Goal: Download file/media

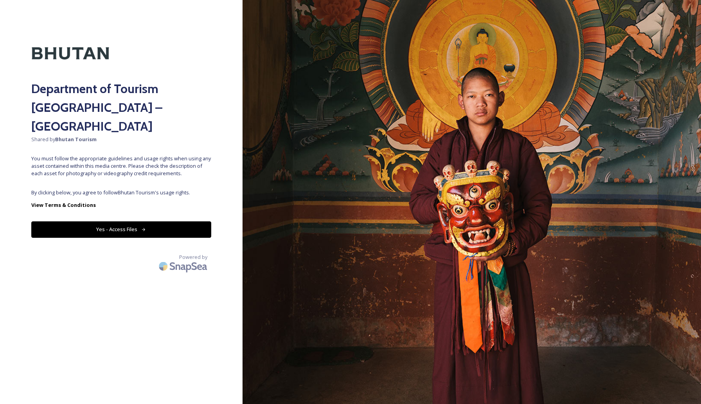
click at [143, 222] on button "Yes - Access Files" at bounding box center [121, 230] width 180 height 16
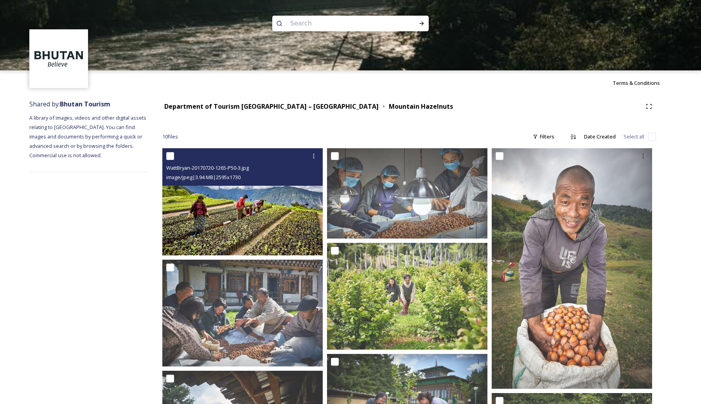
click at [211, 214] on img at bounding box center [242, 201] width 160 height 107
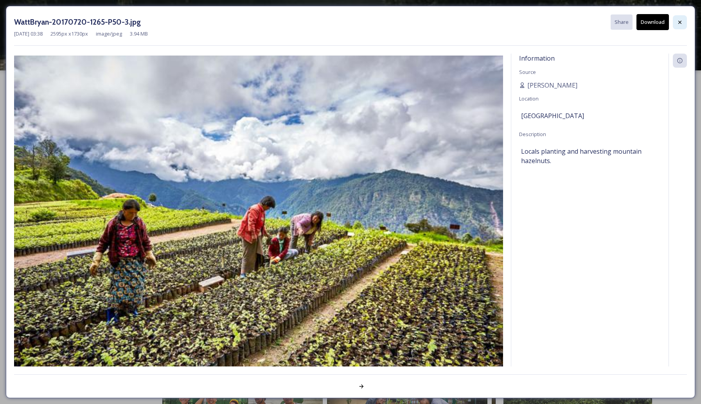
click at [682, 22] on icon at bounding box center [680, 22] width 6 height 6
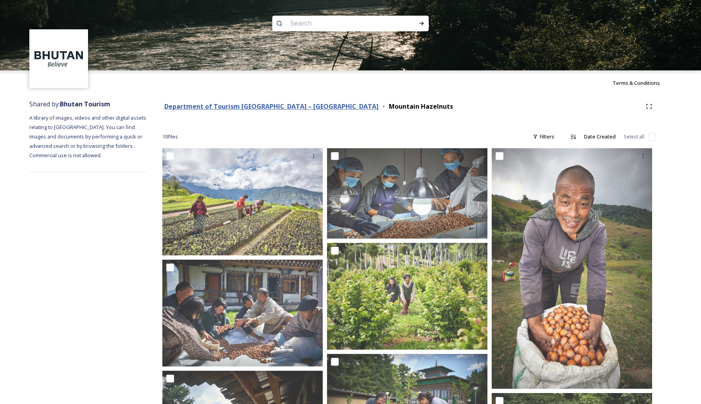
click at [192, 103] on strong "Department of Tourism [GEOGRAPHIC_DATA] – [GEOGRAPHIC_DATA]" at bounding box center [271, 106] width 214 height 9
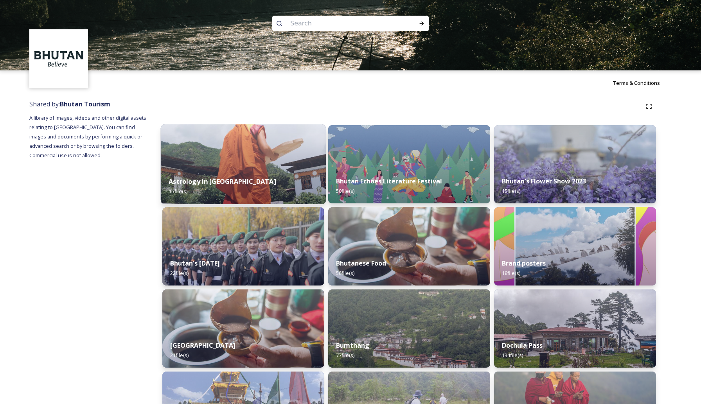
click at [267, 178] on div "Astrology in [GEOGRAPHIC_DATA] 15 file(s)" at bounding box center [243, 187] width 165 height 36
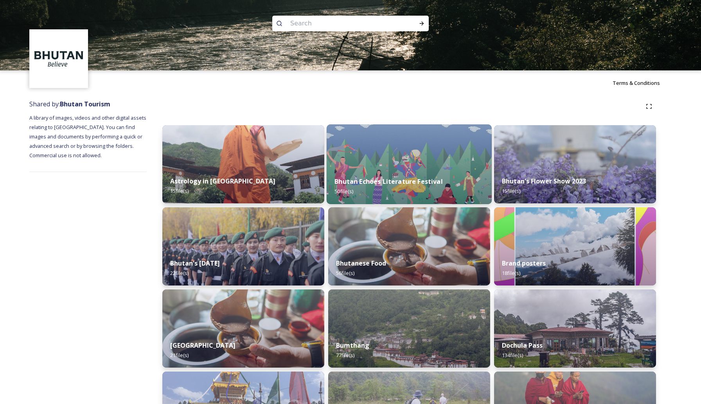
click at [370, 166] on img at bounding box center [409, 164] width 165 height 80
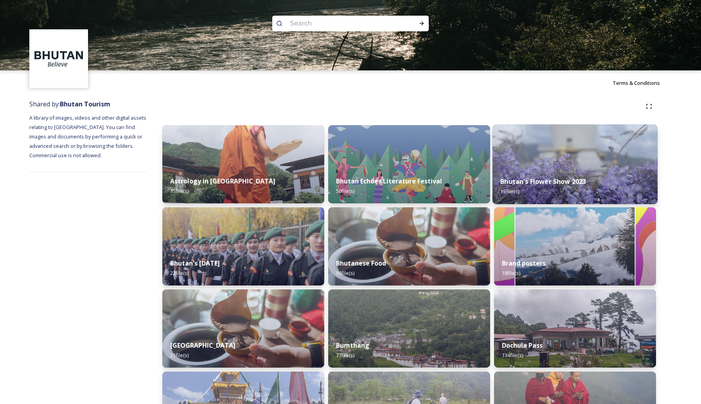
click at [576, 155] on img at bounding box center [575, 164] width 165 height 80
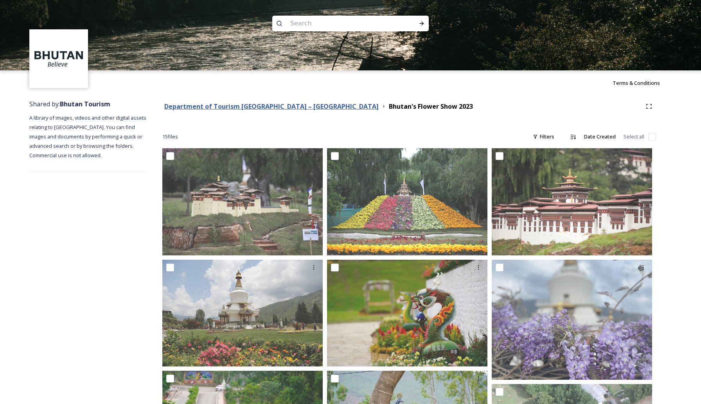
click at [198, 105] on strong "Department of Tourism [GEOGRAPHIC_DATA] – [GEOGRAPHIC_DATA]" at bounding box center [271, 106] width 214 height 9
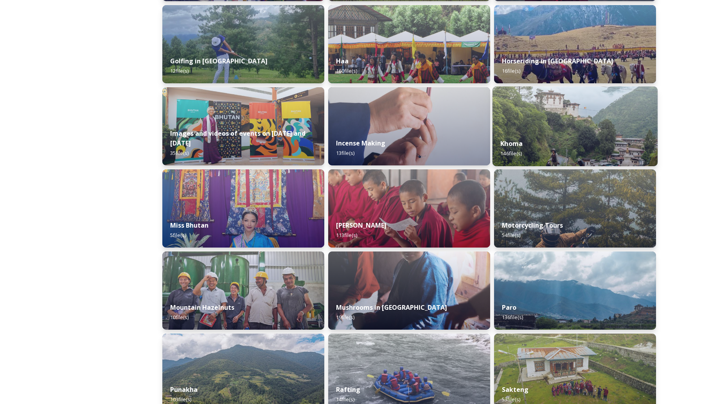
scroll to position [461, 0]
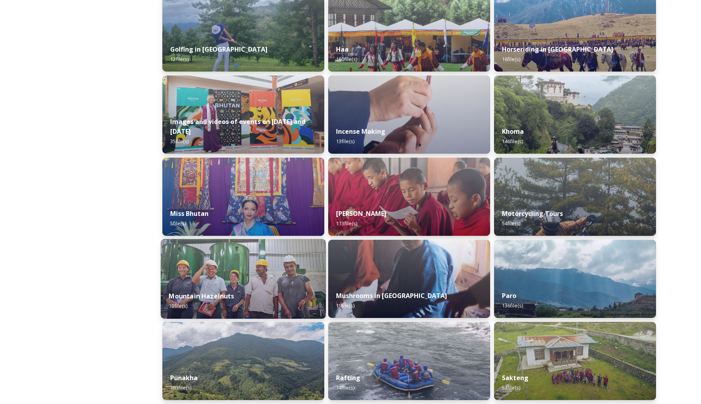
click at [260, 272] on img at bounding box center [243, 279] width 165 height 80
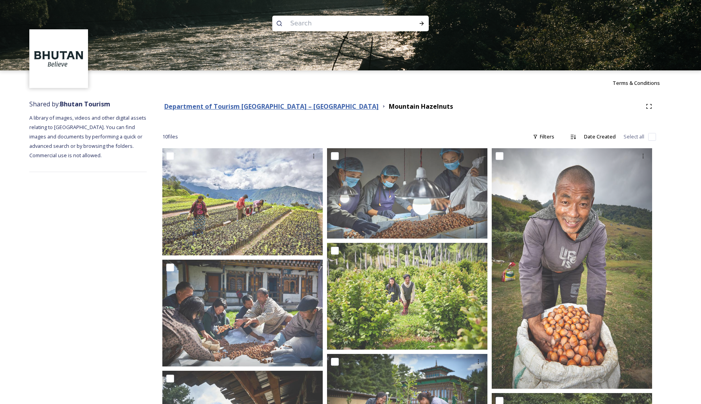
click at [265, 109] on strong "Department of Tourism [GEOGRAPHIC_DATA] – [GEOGRAPHIC_DATA]" at bounding box center [271, 106] width 214 height 9
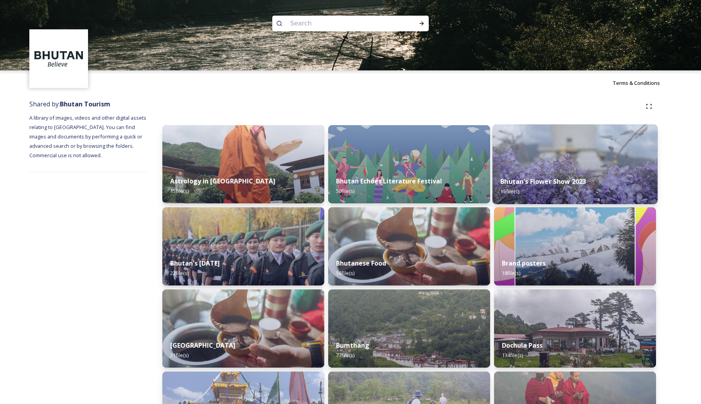
click at [541, 159] on img at bounding box center [575, 164] width 165 height 80
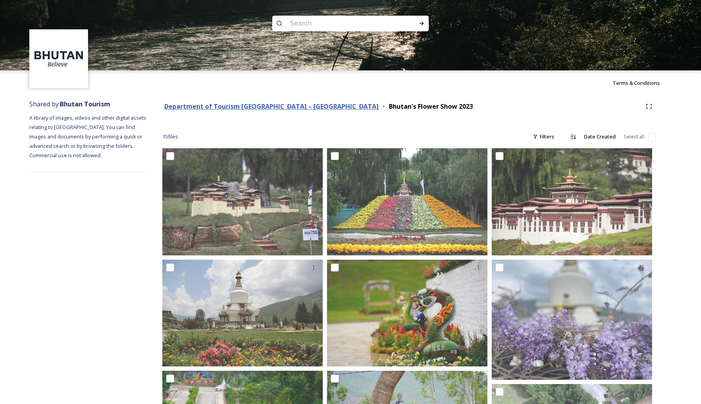
click at [223, 102] on strong "Department of Tourism [GEOGRAPHIC_DATA] – [GEOGRAPHIC_DATA]" at bounding box center [271, 106] width 214 height 9
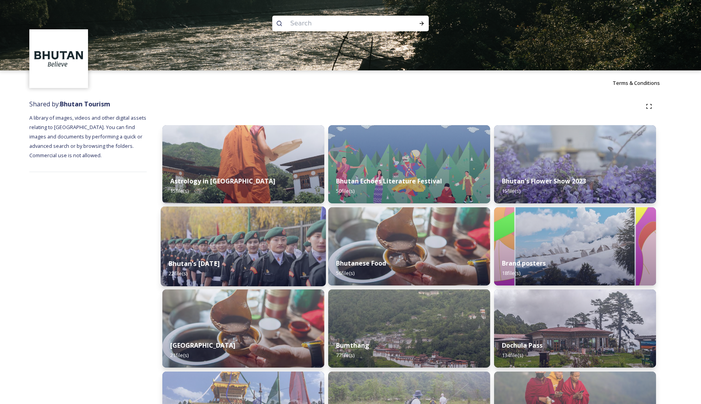
click at [260, 234] on img at bounding box center [243, 247] width 165 height 80
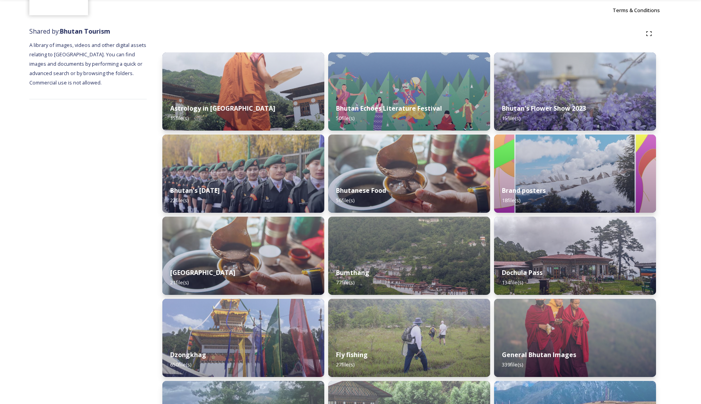
scroll to position [74, 0]
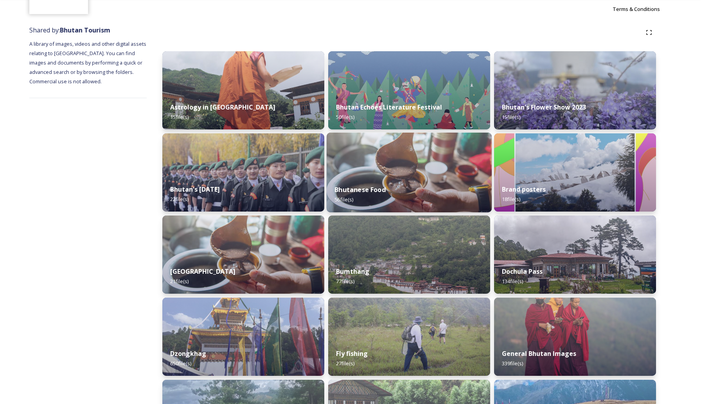
click at [396, 171] on img at bounding box center [409, 173] width 165 height 80
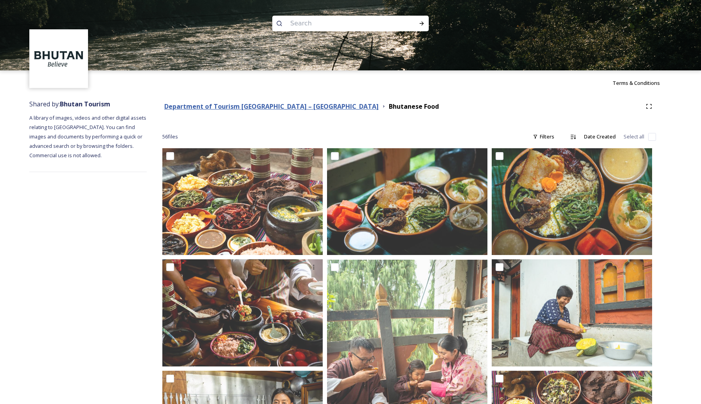
click at [243, 105] on strong "Department of Tourism [GEOGRAPHIC_DATA] – [GEOGRAPHIC_DATA]" at bounding box center [271, 106] width 214 height 9
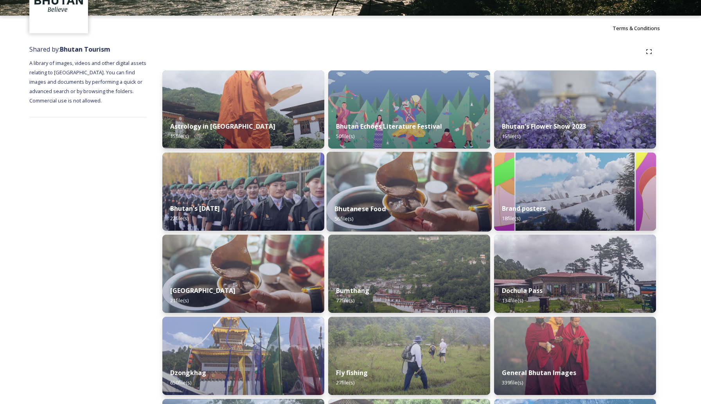
scroll to position [59, 0]
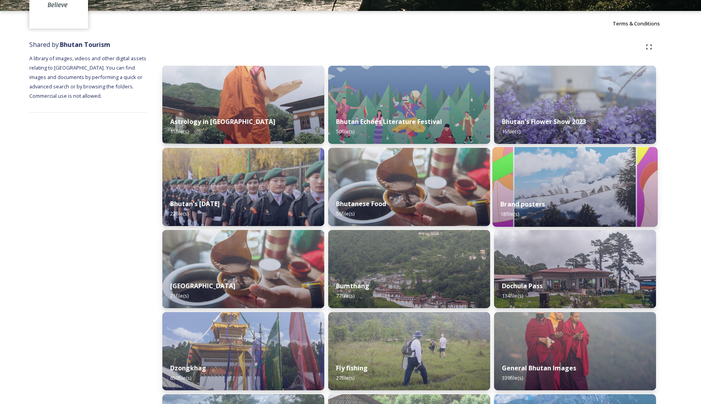
click at [549, 186] on img at bounding box center [575, 187] width 165 height 80
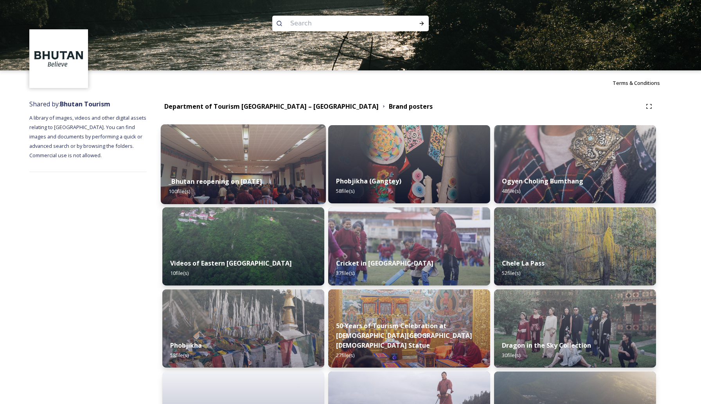
click at [241, 149] on img at bounding box center [243, 164] width 165 height 80
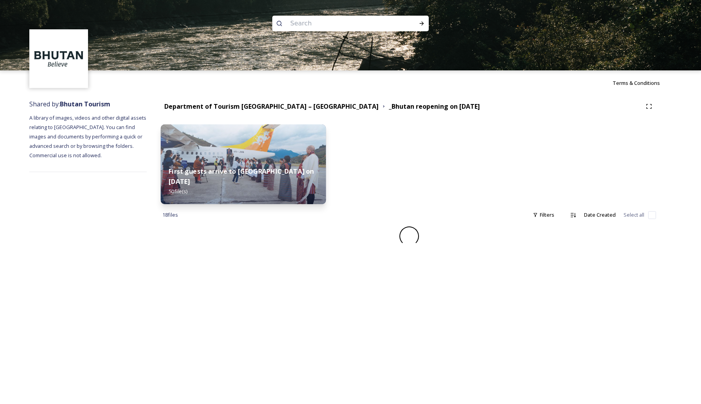
click at [286, 187] on div "First guests arrive to Bhutan on September 23 50 file(s)" at bounding box center [243, 181] width 165 height 45
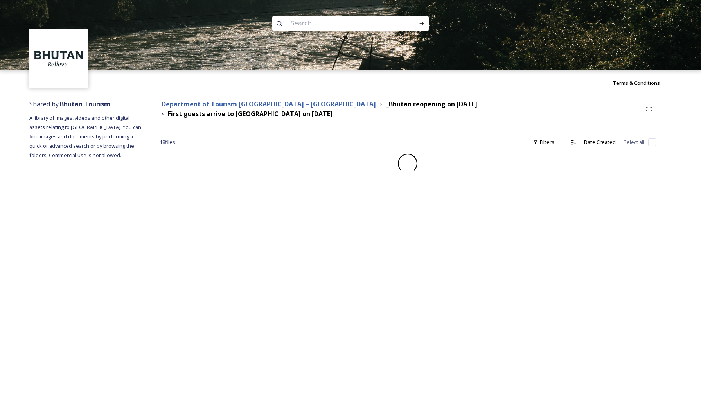
click at [267, 106] on strong "Department of Tourism [GEOGRAPHIC_DATA] – [GEOGRAPHIC_DATA]" at bounding box center [269, 104] width 214 height 9
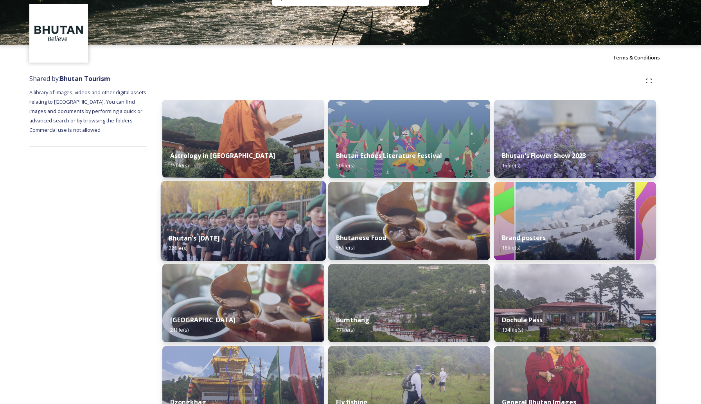
scroll to position [33, 0]
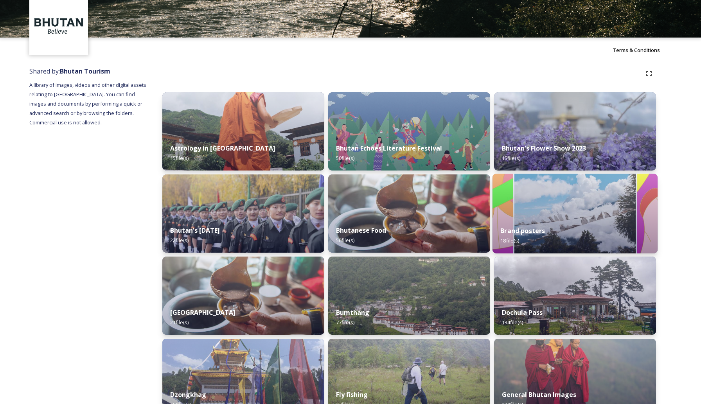
click at [575, 222] on div "Brand posters 18 file(s)" at bounding box center [575, 236] width 165 height 36
click at [575, 222] on img at bounding box center [575, 214] width 165 height 80
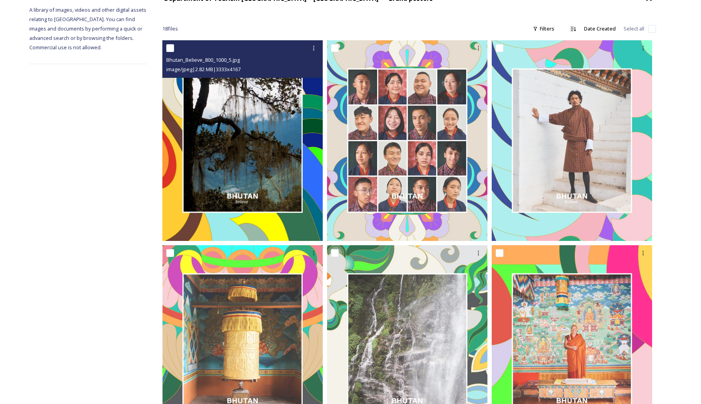
scroll to position [3, 0]
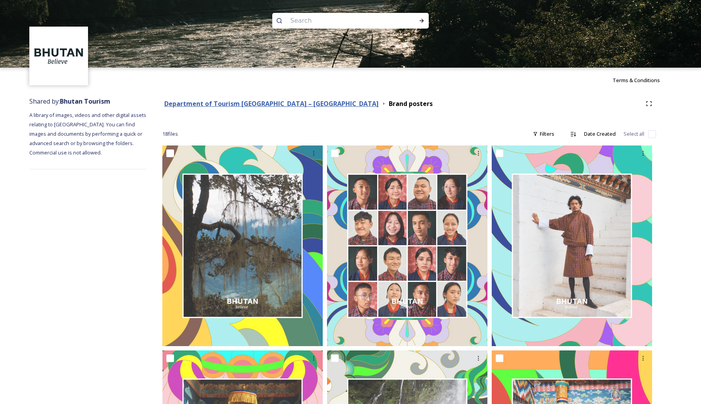
click at [214, 104] on strong "Department of Tourism [GEOGRAPHIC_DATA] – [GEOGRAPHIC_DATA]" at bounding box center [271, 103] width 214 height 9
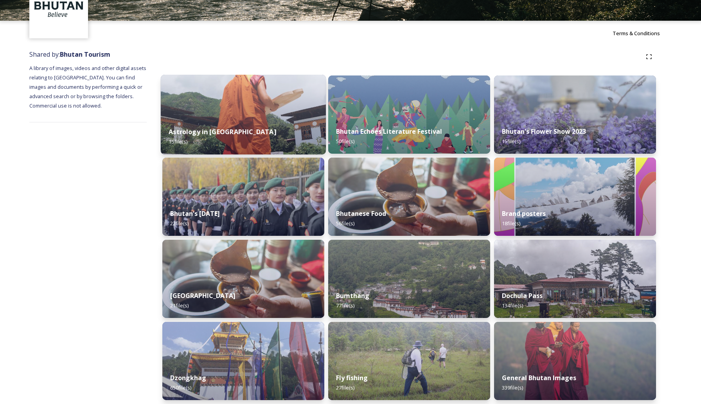
scroll to position [50, 0]
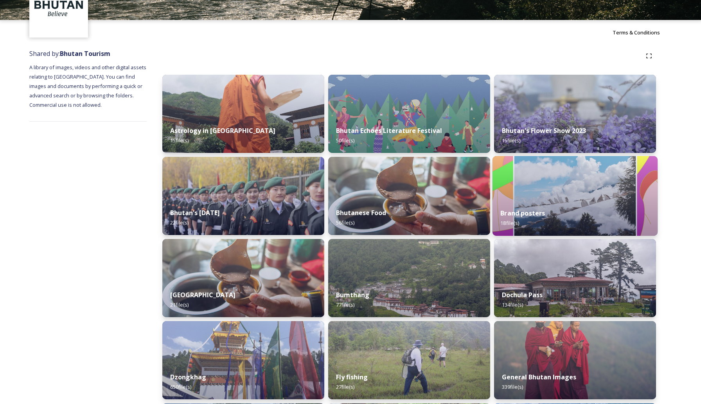
click at [526, 204] on div "Brand posters 18 file(s)" at bounding box center [575, 218] width 165 height 36
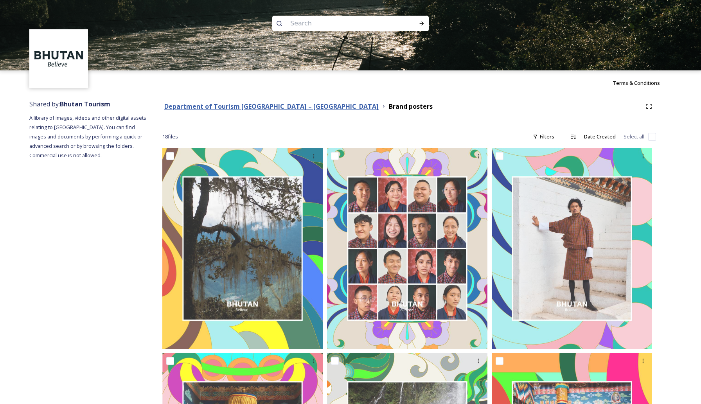
click at [240, 107] on strong "Department of Tourism [GEOGRAPHIC_DATA] – [GEOGRAPHIC_DATA]" at bounding box center [271, 106] width 214 height 9
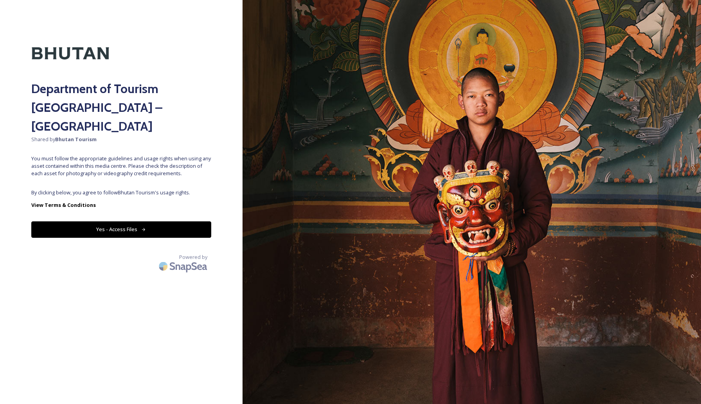
click at [133, 222] on button "Yes - Access Files" at bounding box center [121, 230] width 180 height 16
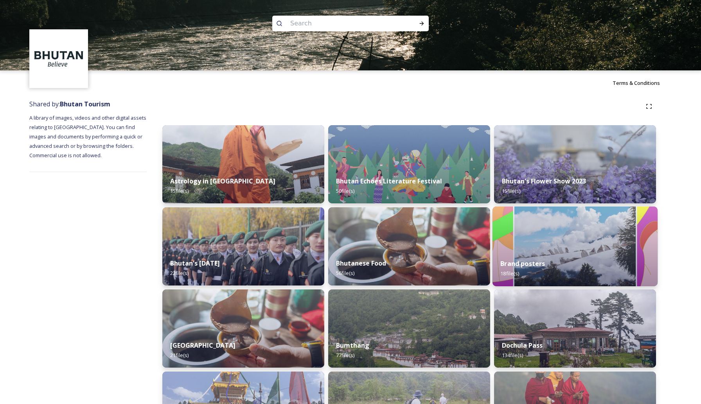
click at [532, 241] on img at bounding box center [575, 247] width 165 height 80
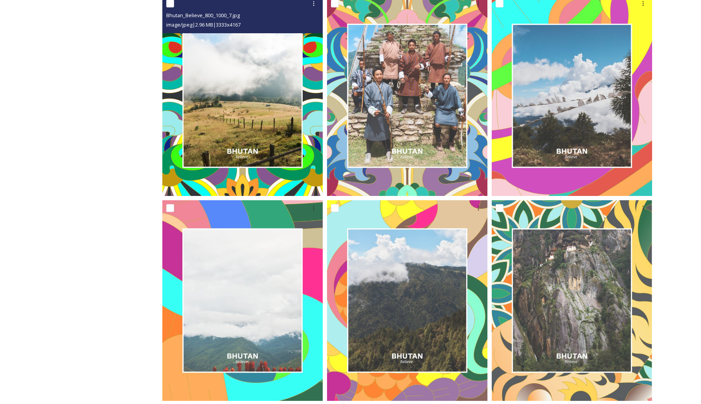
scroll to position [986, 0]
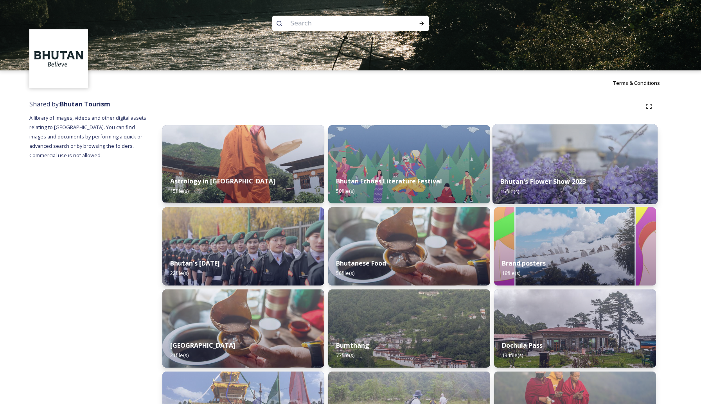
click at [578, 166] on img at bounding box center [575, 164] width 165 height 80
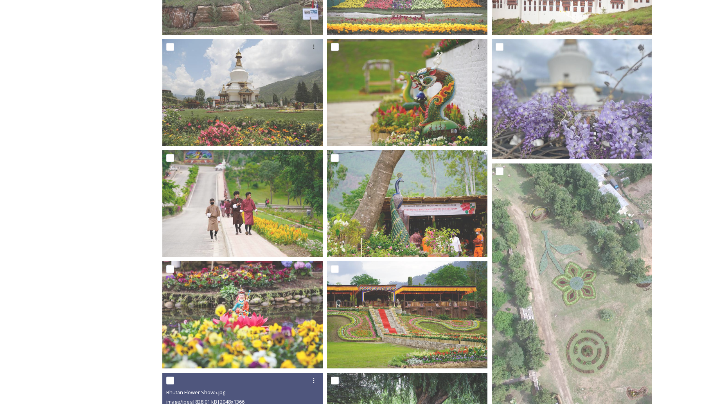
scroll to position [460, 0]
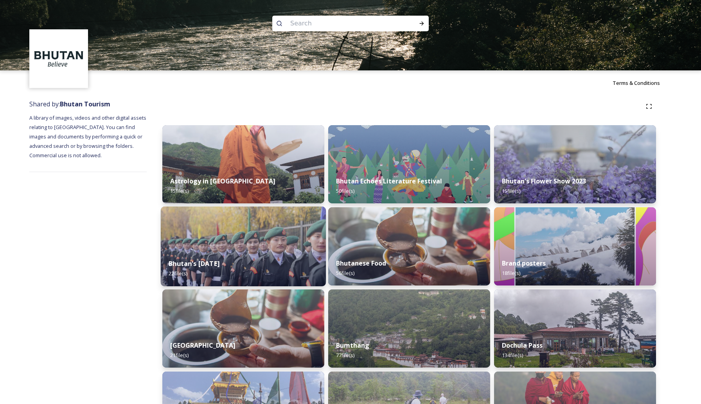
click at [232, 242] on img at bounding box center [243, 247] width 165 height 80
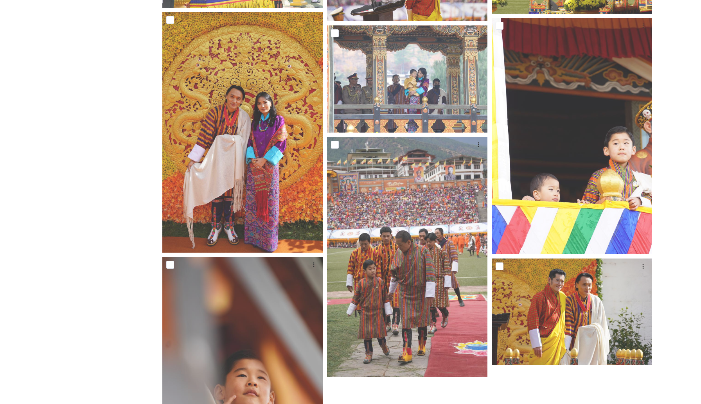
scroll to position [918, 0]
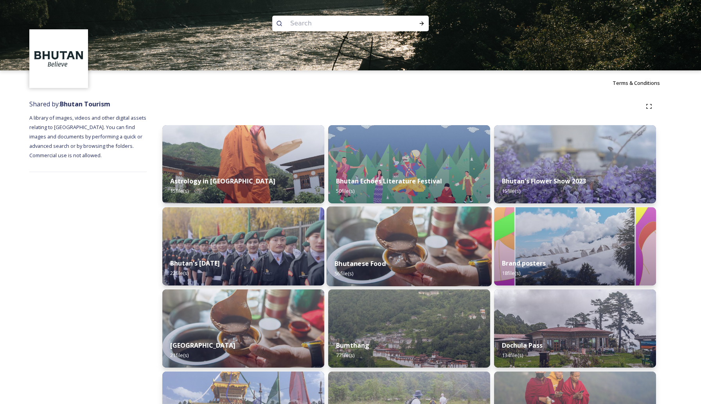
click at [379, 247] on img at bounding box center [409, 247] width 165 height 80
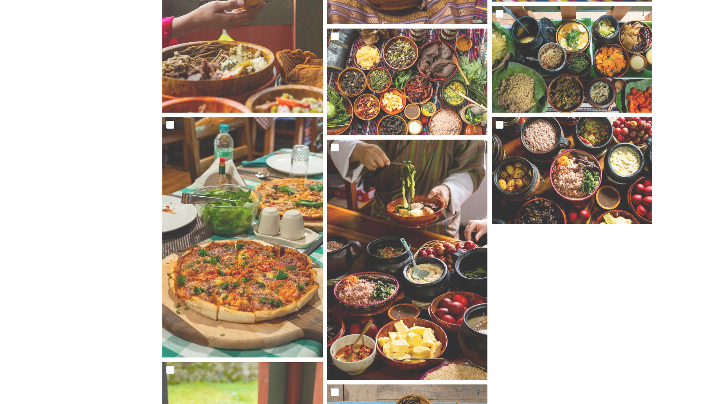
scroll to position [735, 0]
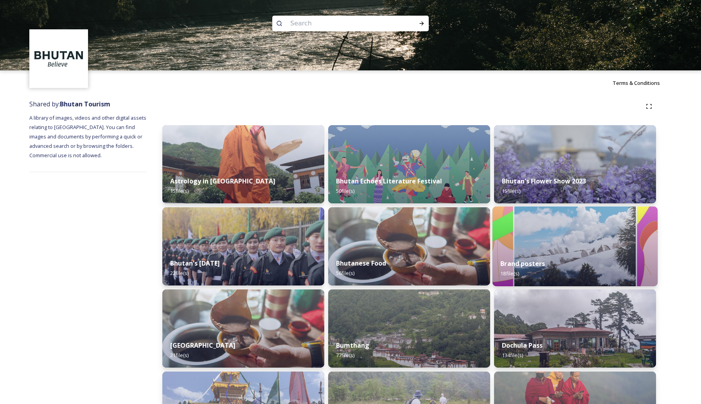
click at [555, 244] on img at bounding box center [575, 247] width 165 height 80
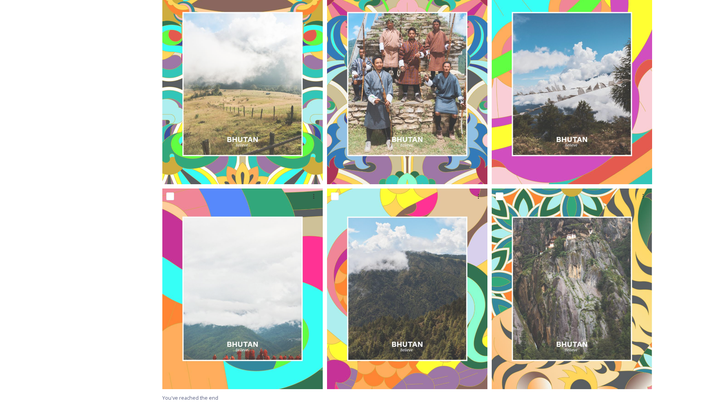
scroll to position [986, 0]
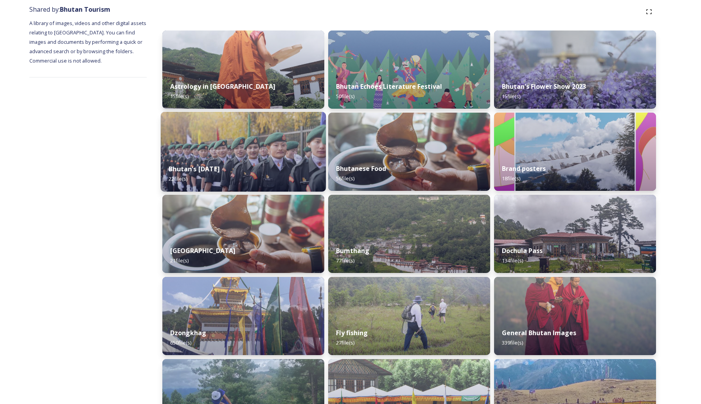
scroll to position [98, 0]
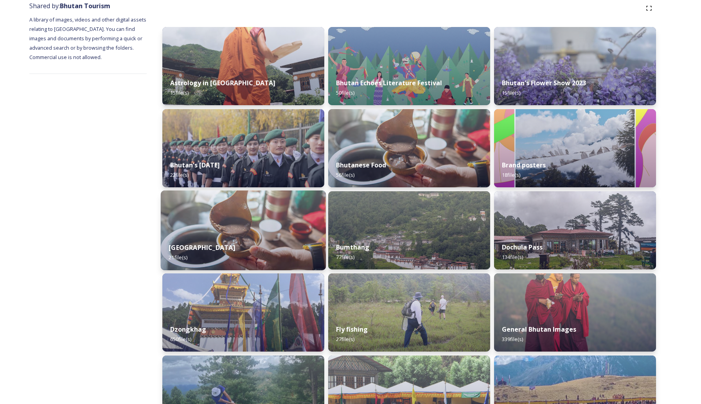
click at [266, 211] on img at bounding box center [243, 231] width 165 height 80
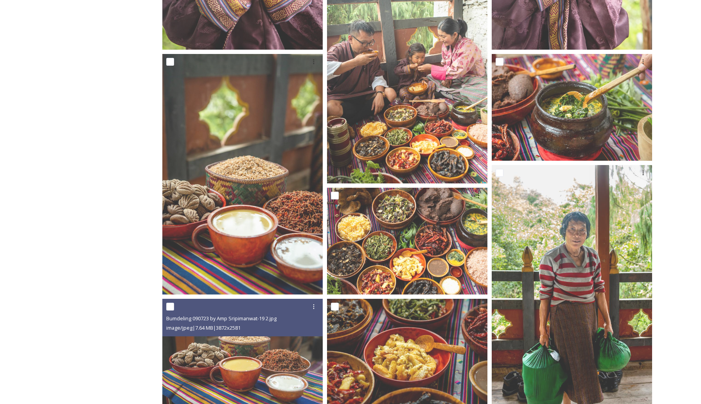
scroll to position [937, 0]
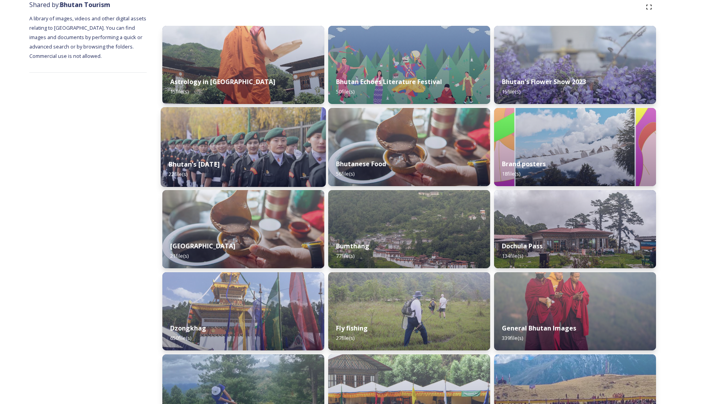
scroll to position [101, 0]
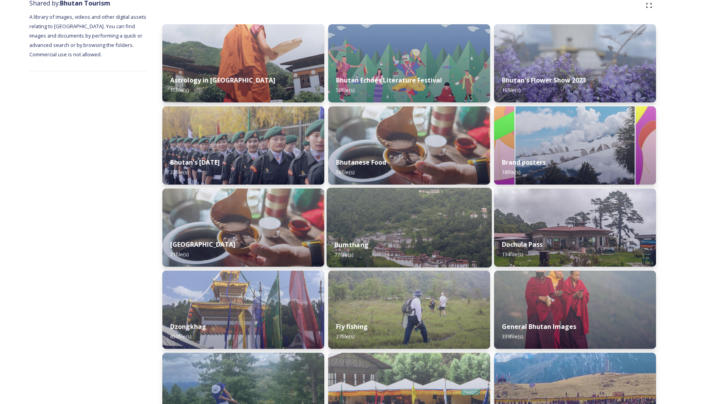
click at [379, 209] on img at bounding box center [409, 228] width 165 height 80
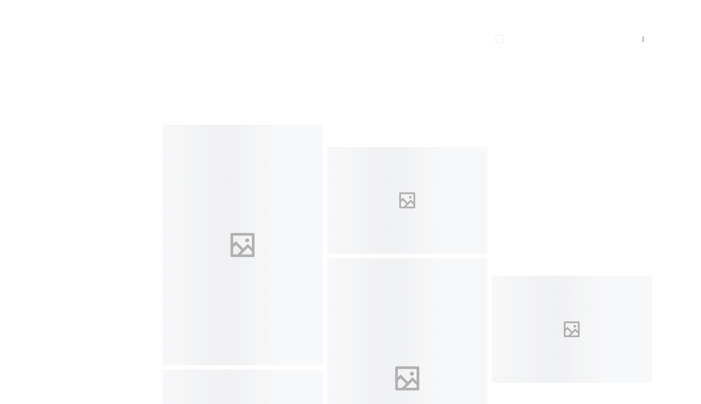
scroll to position [4843, 0]
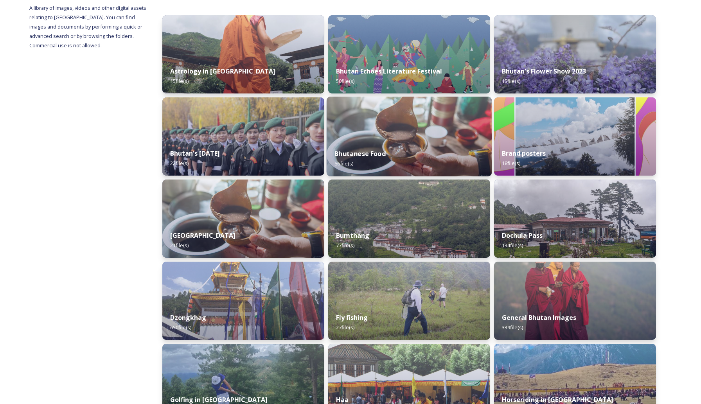
scroll to position [111, 0]
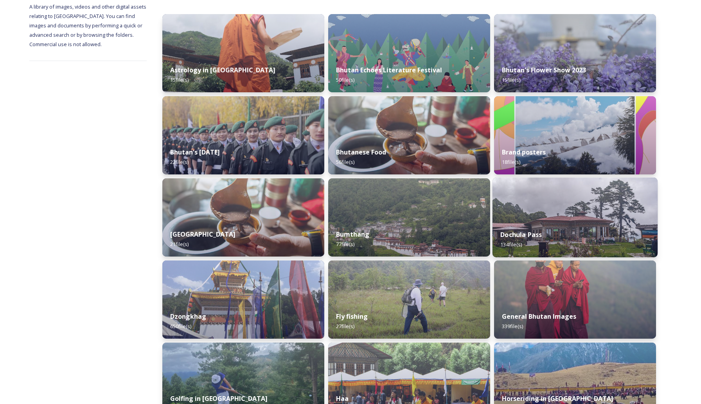
click at [567, 210] on img at bounding box center [575, 218] width 165 height 80
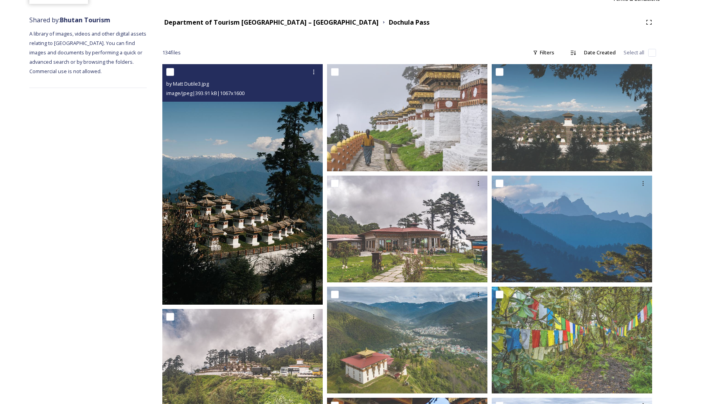
scroll to position [85, 0]
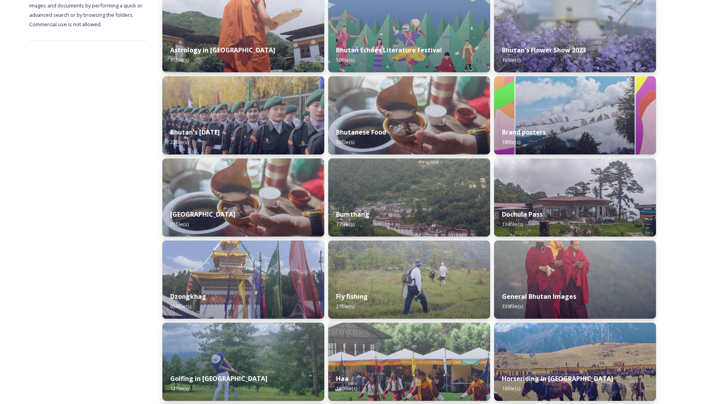
scroll to position [134, 0]
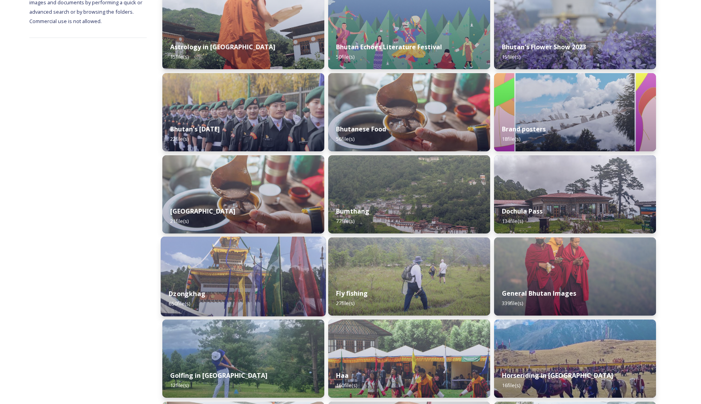
click at [207, 259] on img at bounding box center [243, 277] width 165 height 80
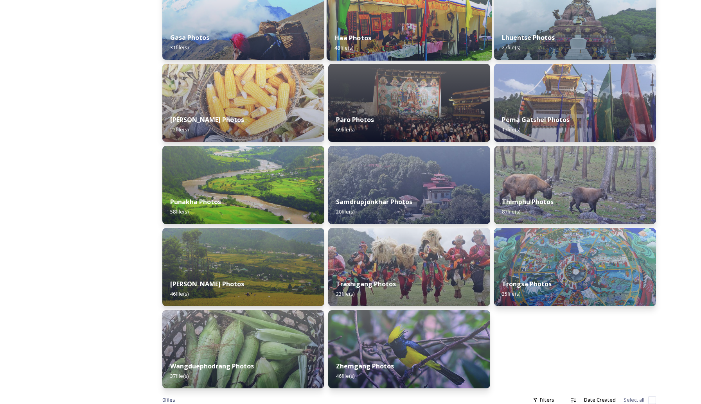
scroll to position [247, 0]
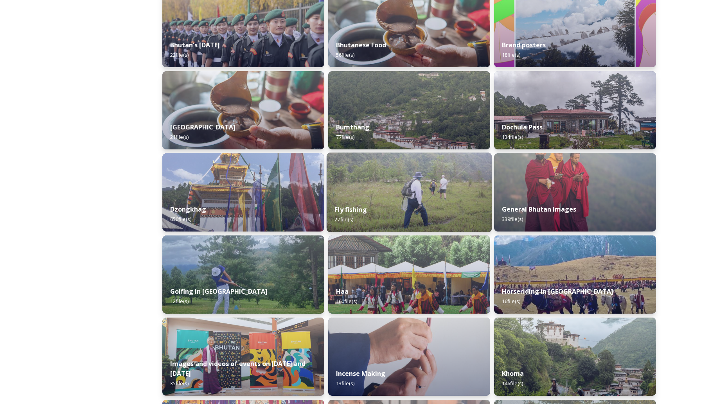
scroll to position [219, 0]
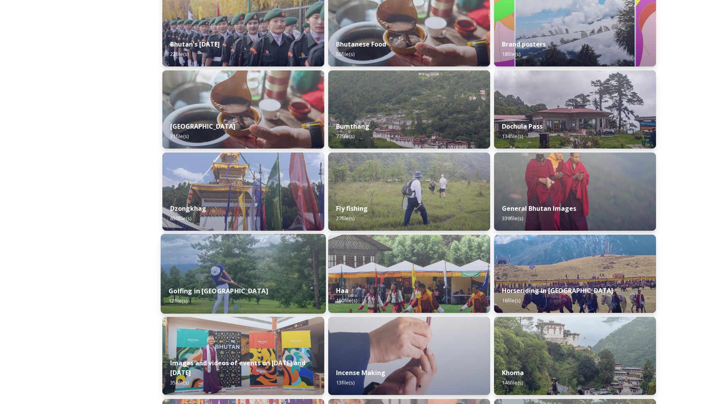
click at [240, 273] on img at bounding box center [243, 274] width 165 height 80
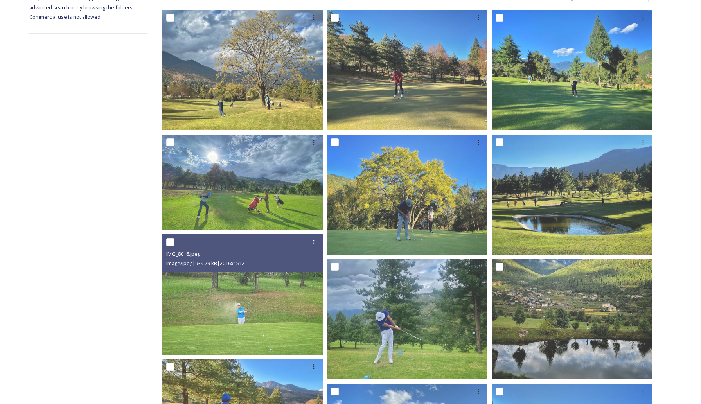
scroll to position [256, 0]
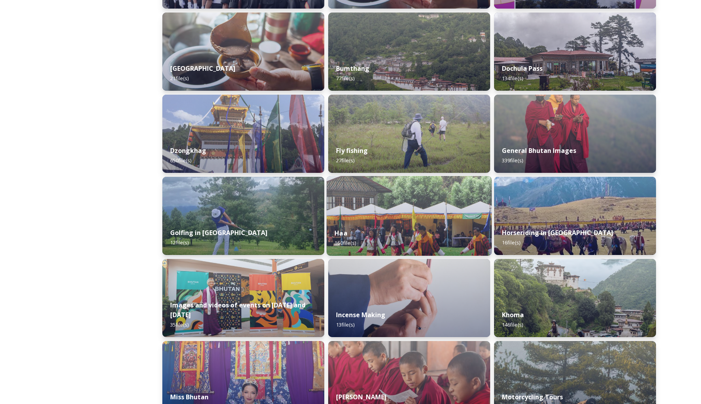
scroll to position [279, 0]
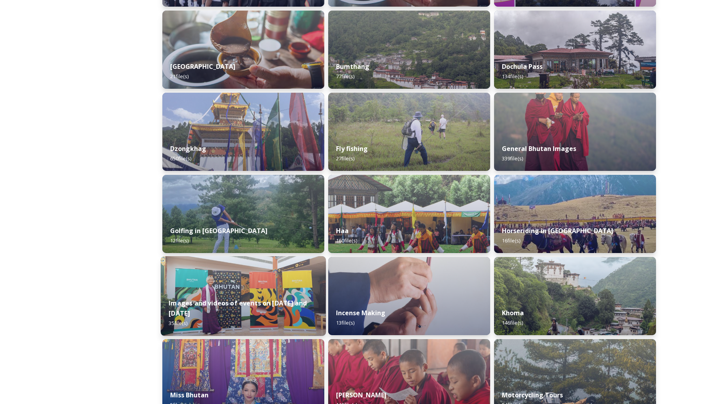
click at [267, 301] on div "Images and videos of events on [DATE] and [DATE] 35 file(s)" at bounding box center [243, 313] width 165 height 45
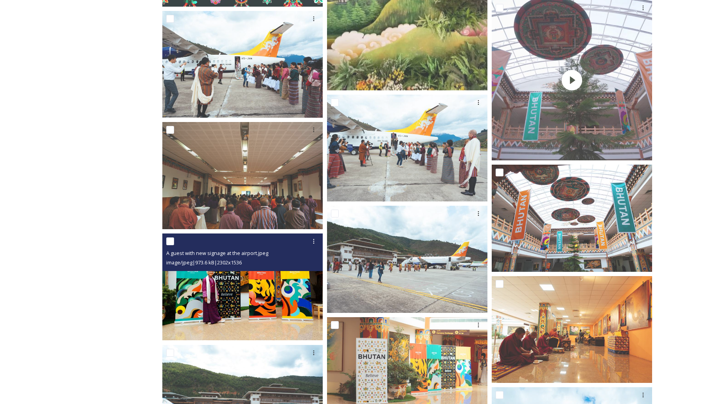
scroll to position [438, 0]
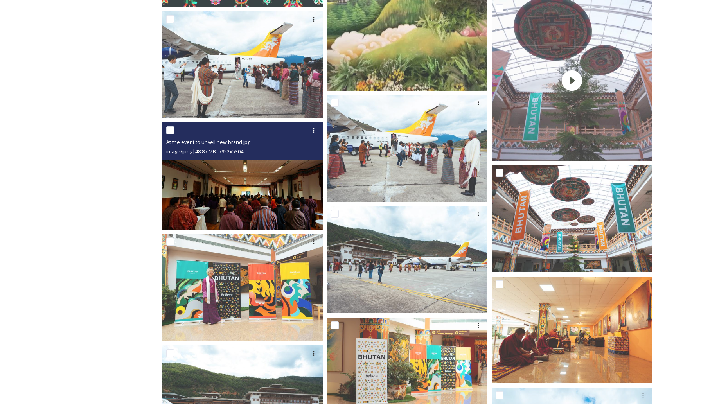
click at [240, 192] on img at bounding box center [242, 176] width 160 height 107
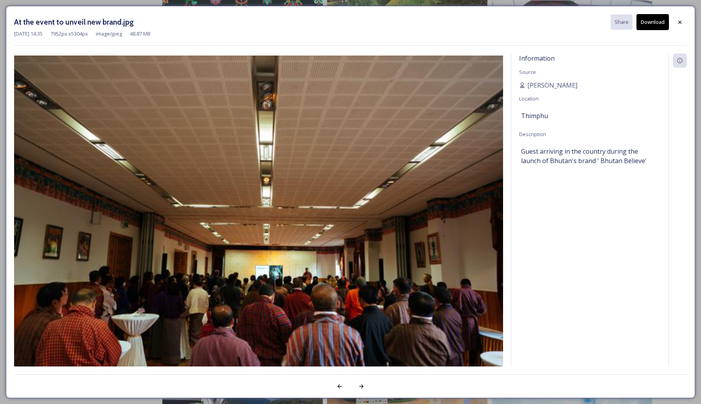
click at [652, 23] on button "Download" at bounding box center [653, 22] width 32 height 16
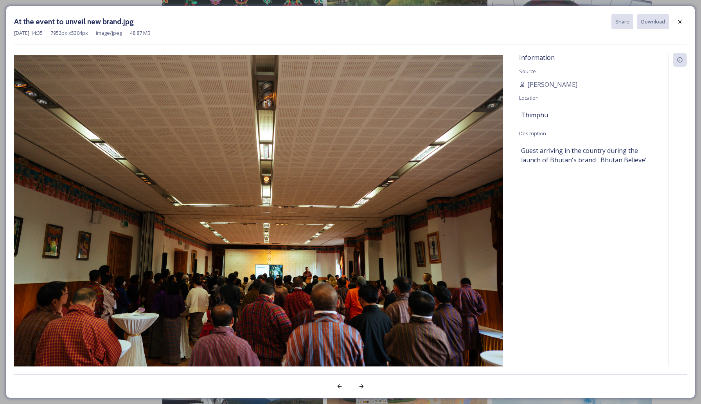
click at [652, 21] on button "Download" at bounding box center [654, 21] width 32 height 15
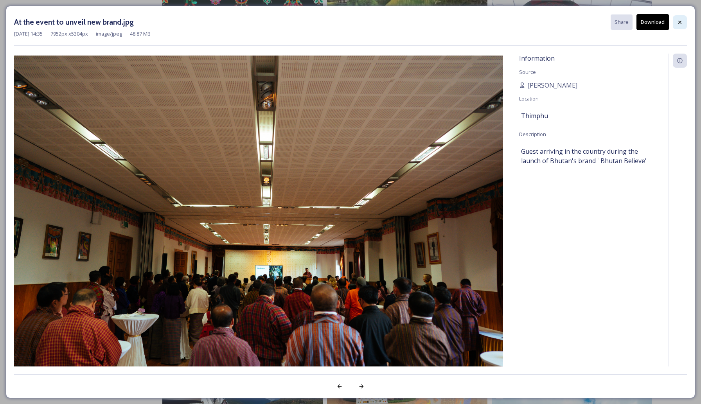
click at [680, 22] on icon at bounding box center [680, 21] width 3 height 3
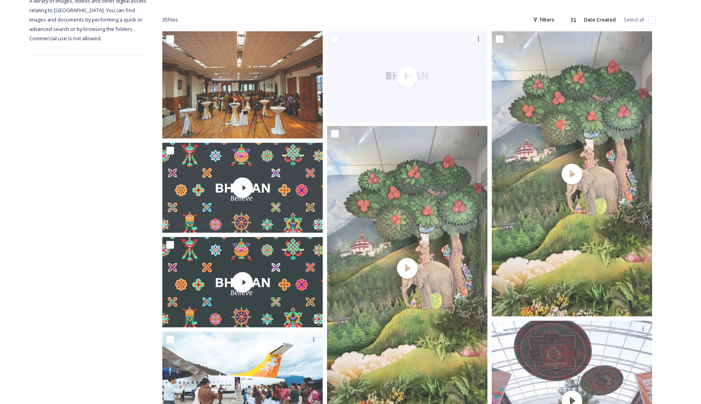
scroll to position [0, 0]
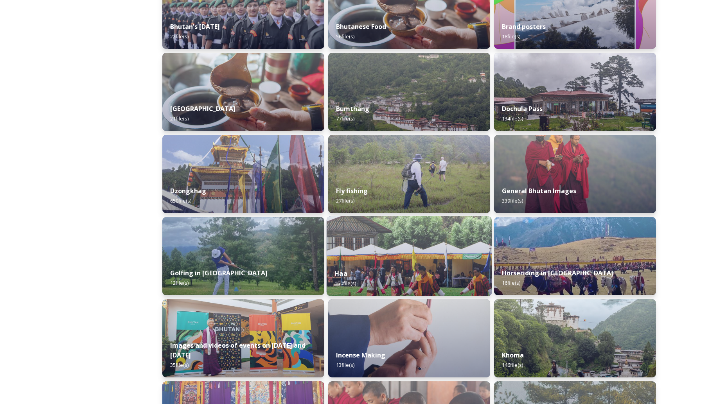
scroll to position [236, 0]
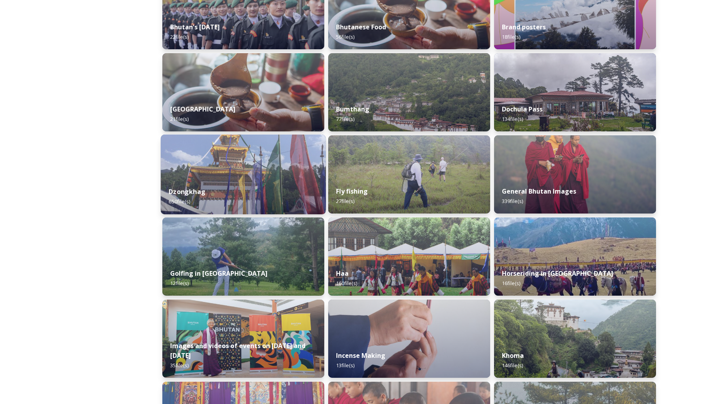
click at [232, 187] on div "Dzongkhag 650 file(s)" at bounding box center [243, 197] width 165 height 36
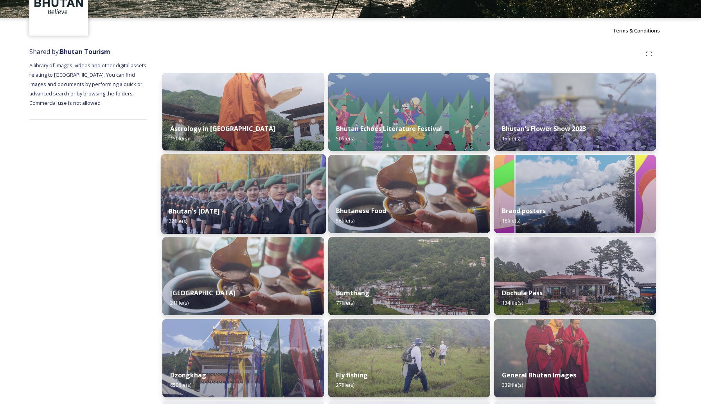
scroll to position [65, 0]
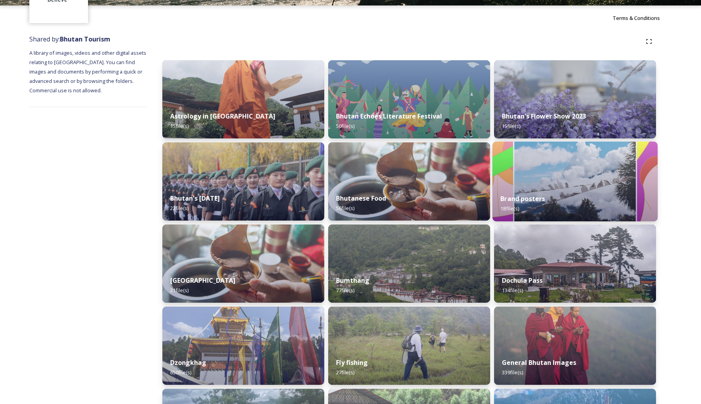
click at [541, 177] on img at bounding box center [575, 182] width 165 height 80
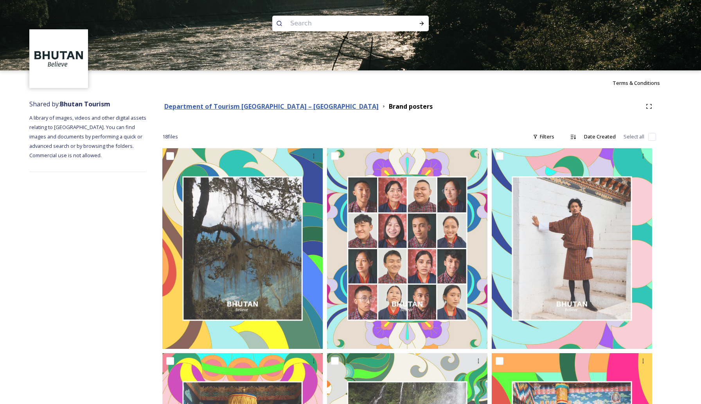
click at [254, 106] on strong "Department of Tourism [GEOGRAPHIC_DATA] – [GEOGRAPHIC_DATA]" at bounding box center [271, 106] width 214 height 9
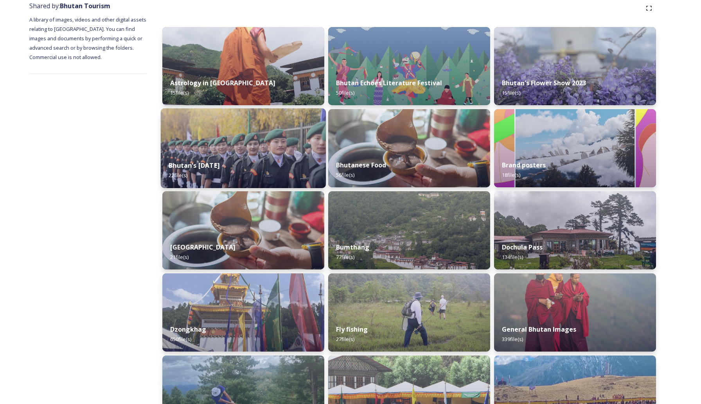
scroll to position [99, 0]
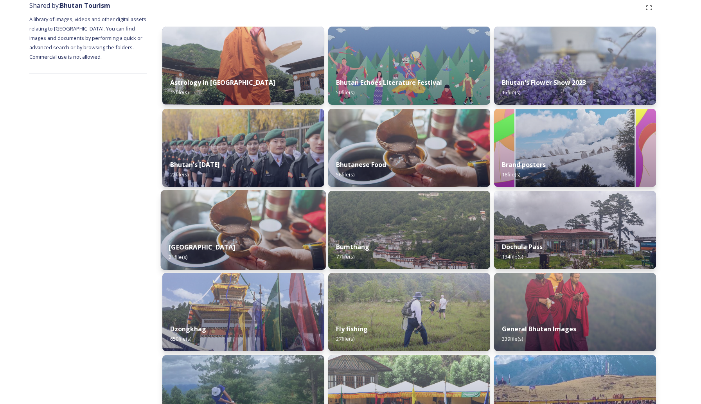
click at [269, 215] on img at bounding box center [243, 230] width 165 height 80
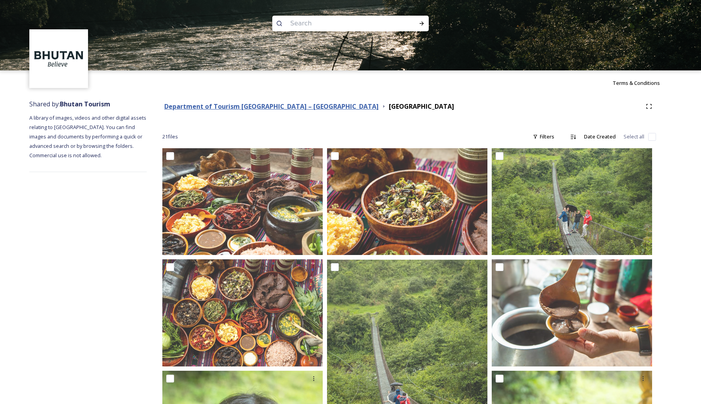
click at [174, 110] on strong "Department of Tourism [GEOGRAPHIC_DATA] – [GEOGRAPHIC_DATA]" at bounding box center [271, 106] width 214 height 9
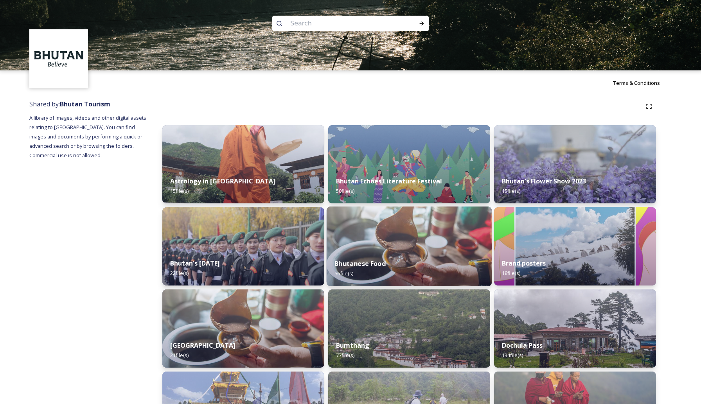
click at [340, 245] on img at bounding box center [409, 247] width 165 height 80
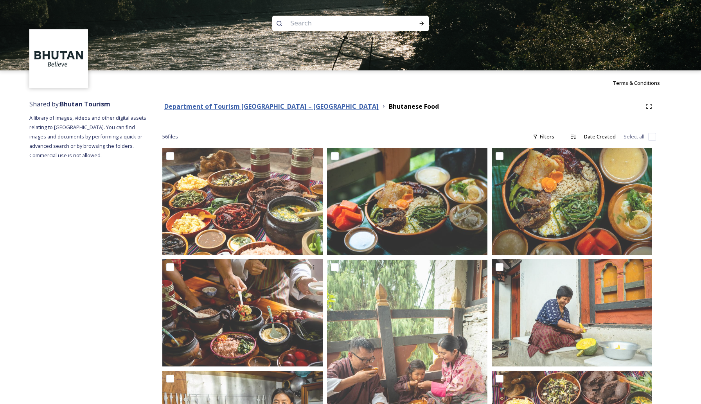
click at [249, 105] on strong "Department of Tourism [GEOGRAPHIC_DATA] – [GEOGRAPHIC_DATA]" at bounding box center [271, 106] width 214 height 9
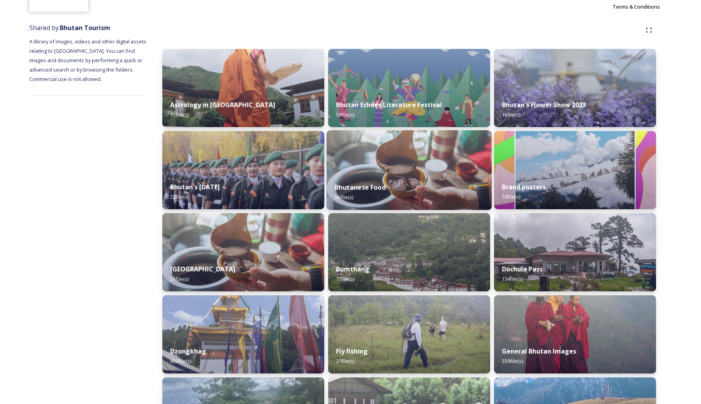
scroll to position [115, 0]
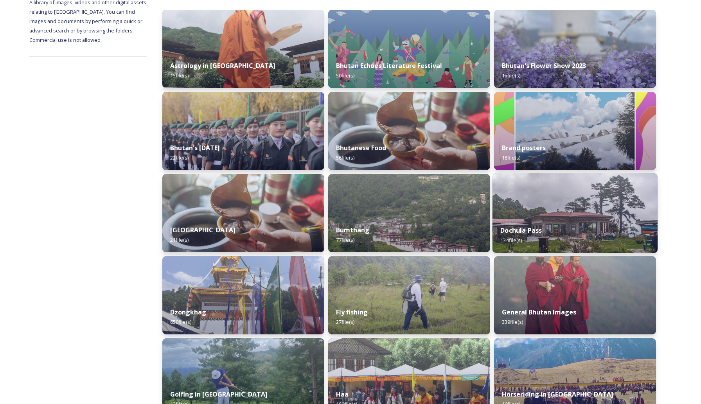
click at [545, 206] on img at bounding box center [575, 213] width 165 height 80
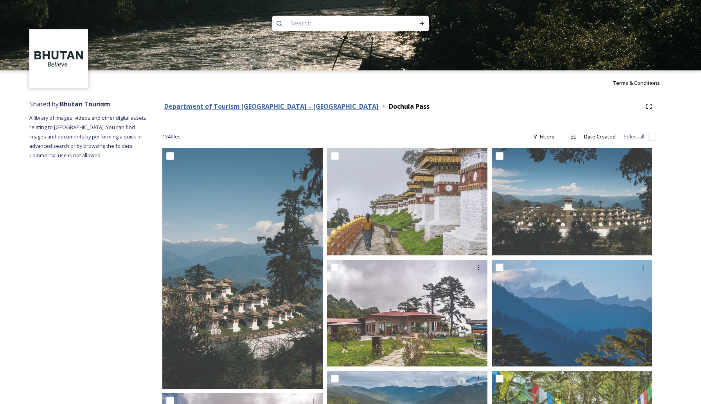
click at [231, 106] on strong "Department of Tourism [GEOGRAPHIC_DATA] – [GEOGRAPHIC_DATA]" at bounding box center [271, 106] width 214 height 9
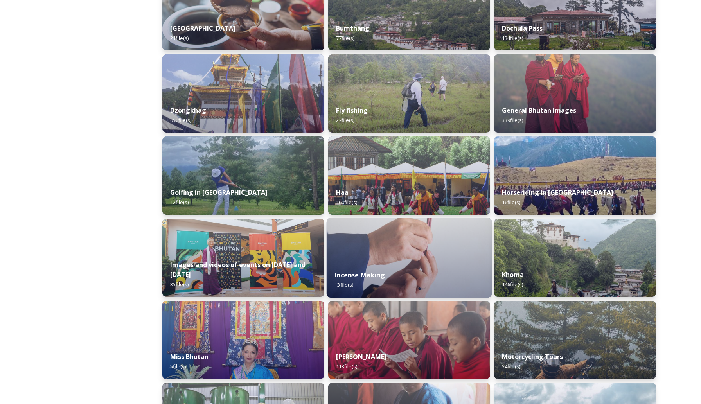
scroll to position [318, 0]
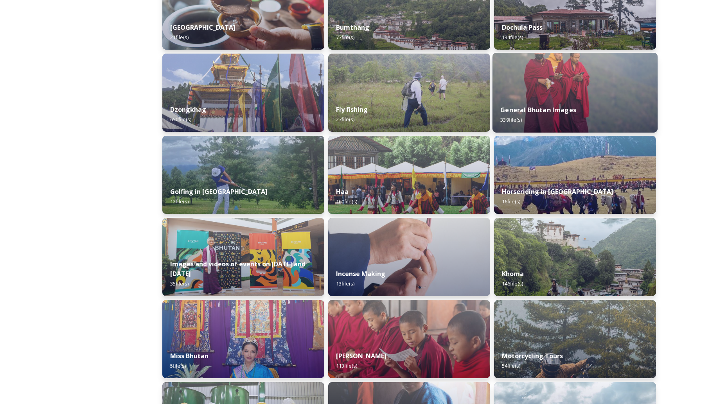
click at [533, 88] on img at bounding box center [575, 93] width 165 height 80
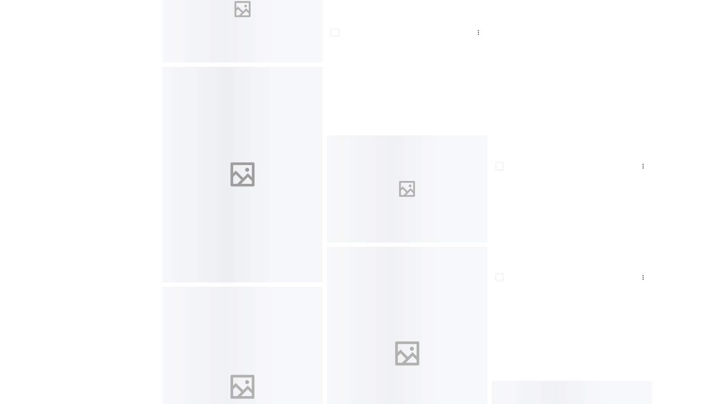
scroll to position [3453, 0]
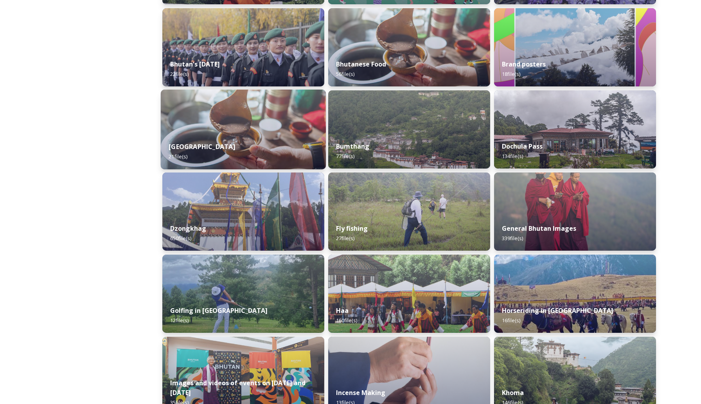
scroll to position [202, 0]
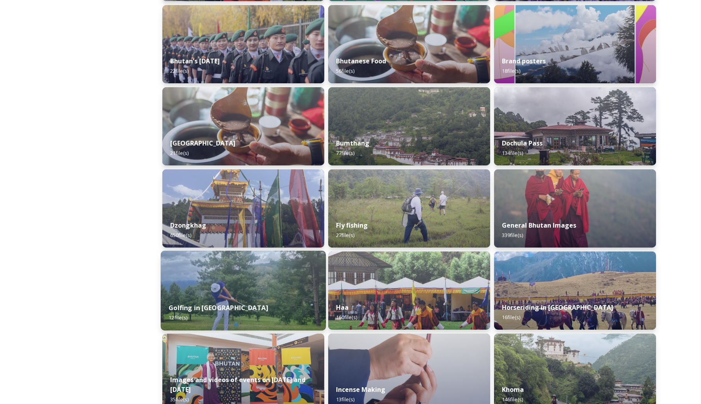
click at [229, 285] on img at bounding box center [243, 291] width 165 height 80
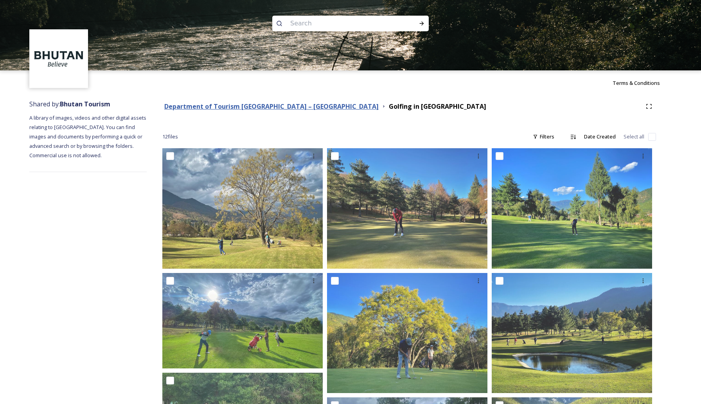
click at [202, 107] on strong "Department of Tourism [GEOGRAPHIC_DATA] – [GEOGRAPHIC_DATA]" at bounding box center [271, 106] width 214 height 9
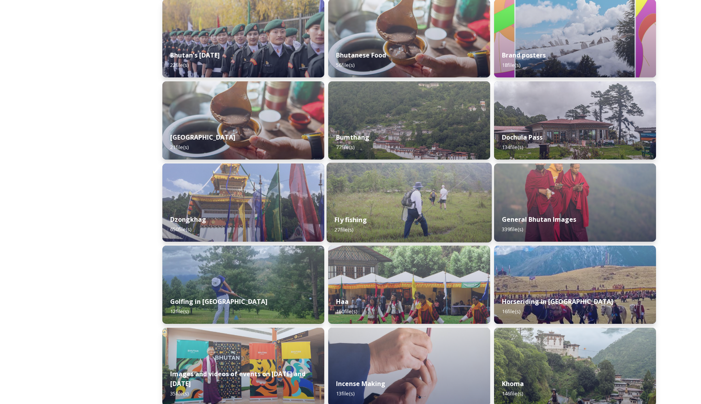
scroll to position [219, 0]
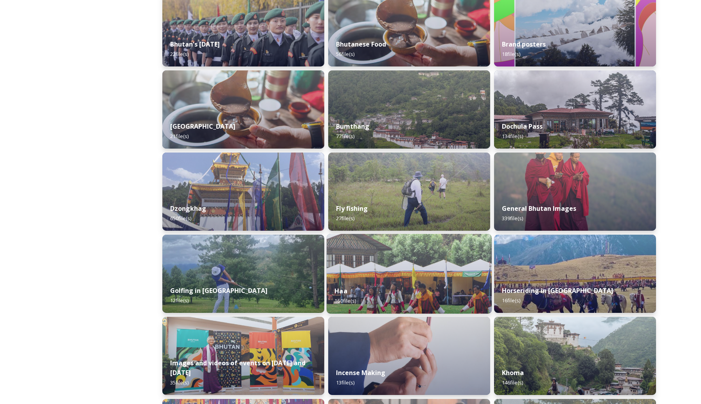
click at [363, 269] on img at bounding box center [409, 274] width 165 height 80
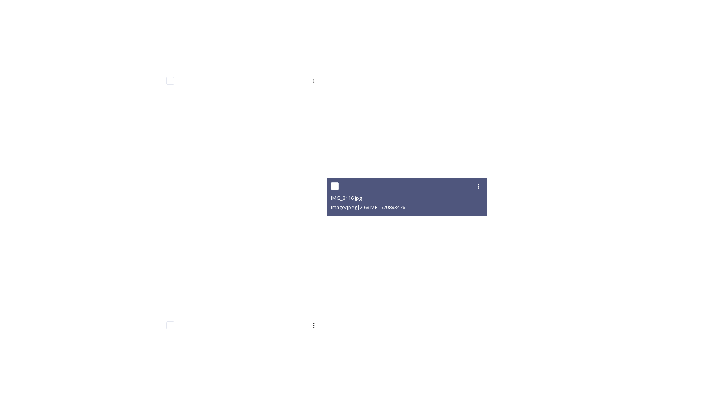
scroll to position [7696, 0]
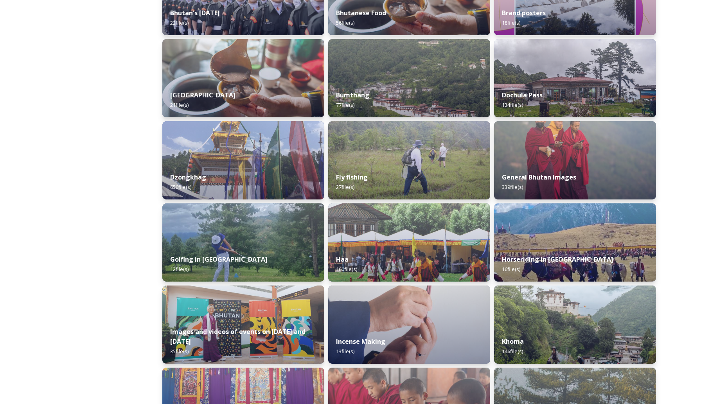
scroll to position [249, 0]
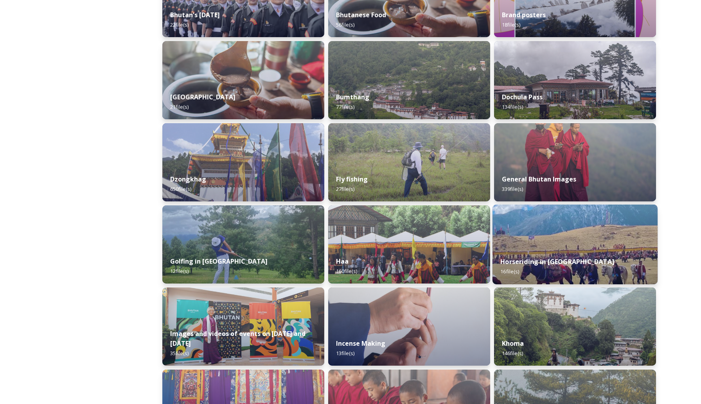
click at [541, 249] on img at bounding box center [575, 245] width 165 height 80
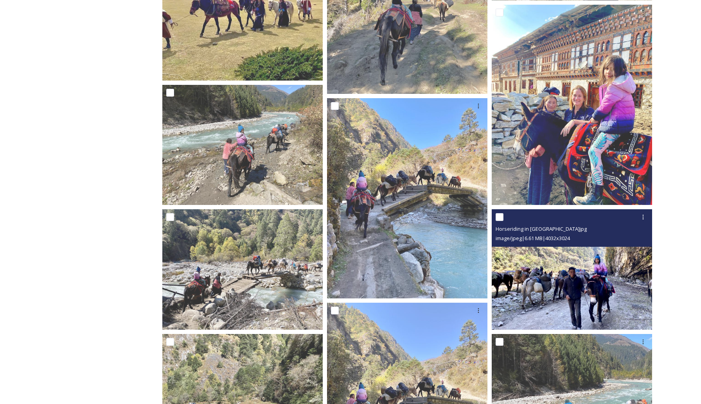
scroll to position [266, 0]
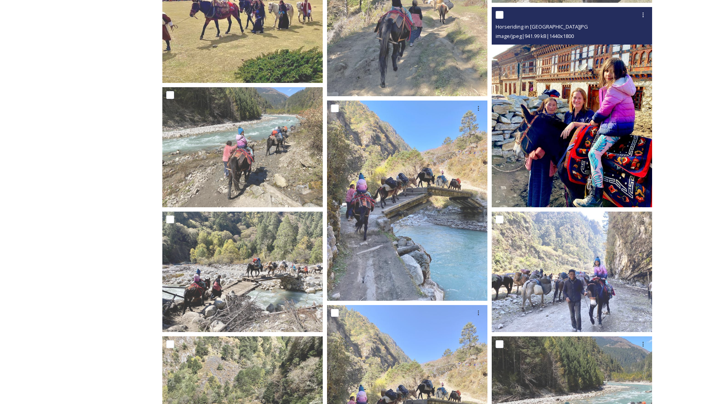
click at [582, 153] on img at bounding box center [572, 107] width 160 height 201
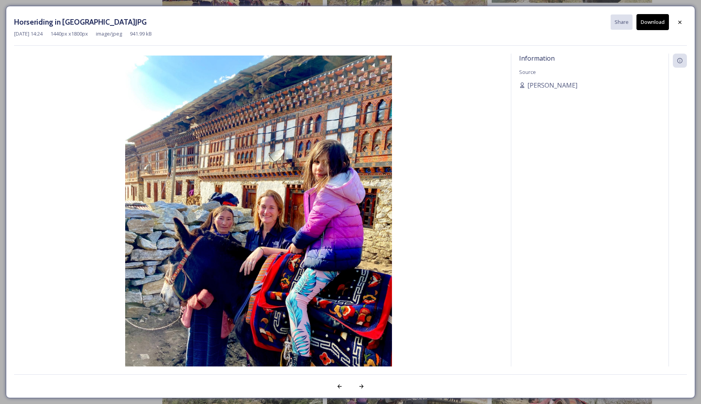
click at [652, 21] on button "Download" at bounding box center [653, 22] width 32 height 16
click at [411, 30] on div "[DATE] 14:24 1440 px x 1800 px image/jpeg 941.99 kB" at bounding box center [350, 33] width 673 height 7
click at [680, 21] on icon at bounding box center [680, 22] width 6 height 6
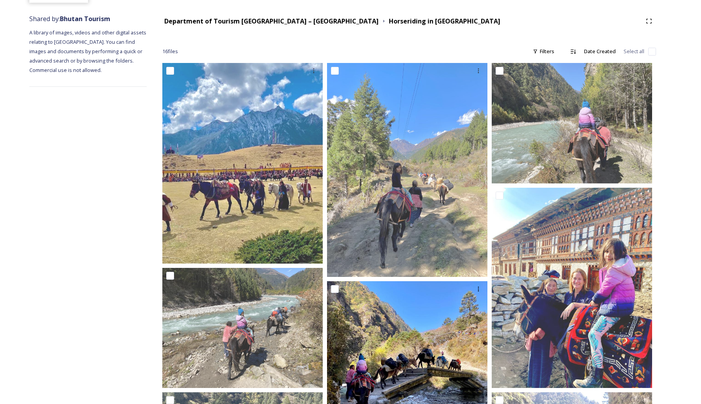
scroll to position [0, 0]
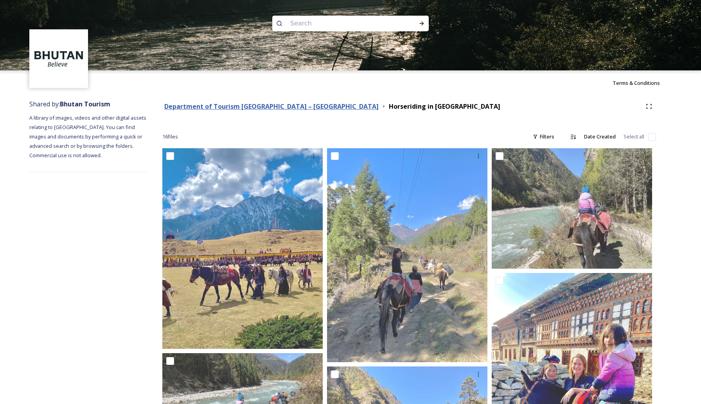
click at [210, 106] on strong "Department of Tourism [GEOGRAPHIC_DATA] – [GEOGRAPHIC_DATA]" at bounding box center [271, 106] width 214 height 9
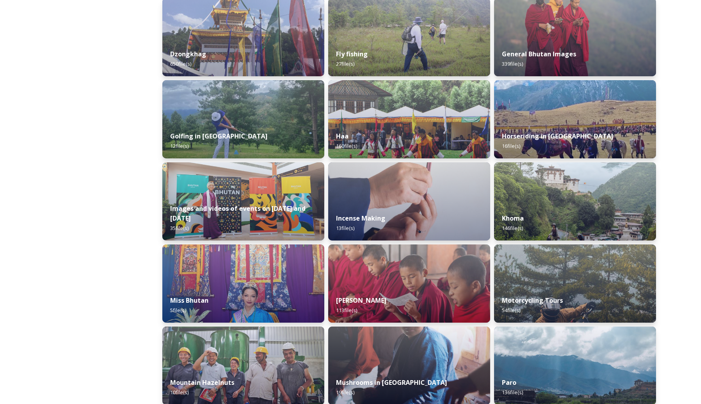
scroll to position [375, 0]
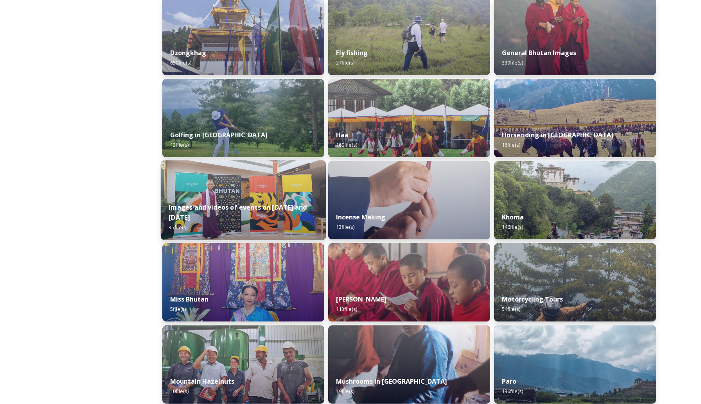
click at [230, 204] on img at bounding box center [243, 200] width 165 height 80
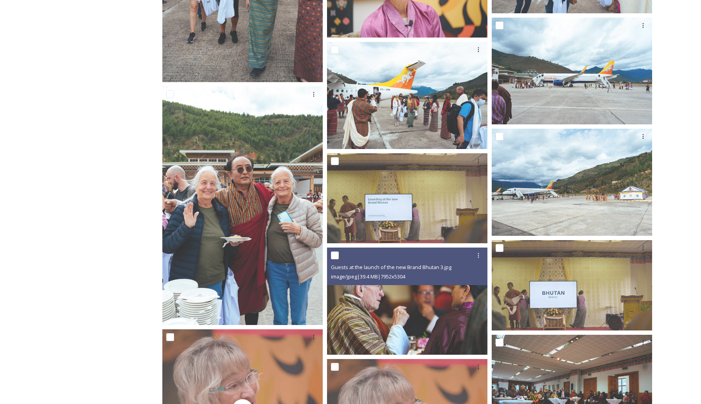
scroll to position [1269, 0]
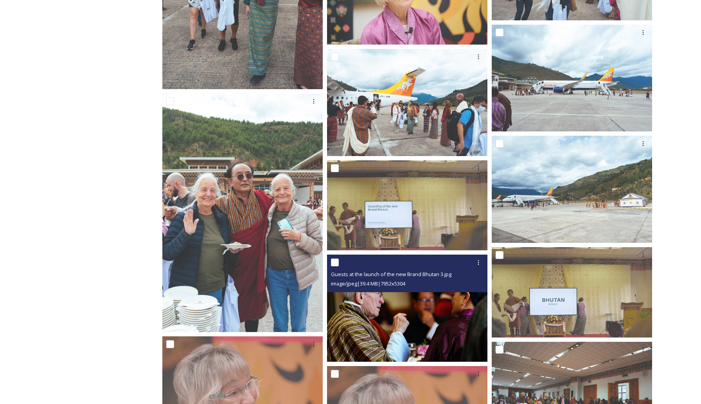
click at [426, 332] on img at bounding box center [407, 308] width 160 height 107
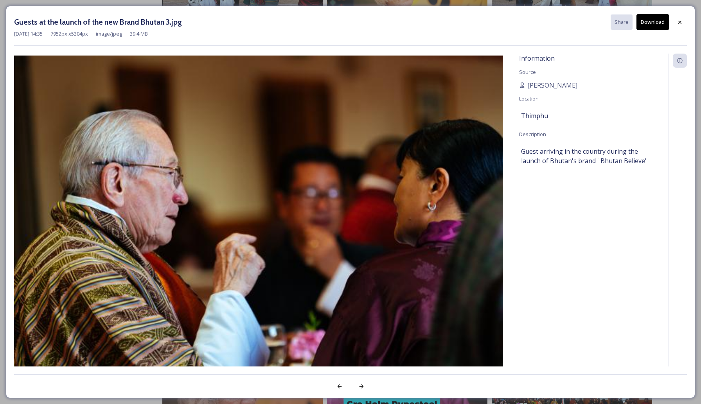
click at [653, 17] on button "Download" at bounding box center [653, 22] width 32 height 16
click at [680, 23] on icon at bounding box center [680, 22] width 6 height 6
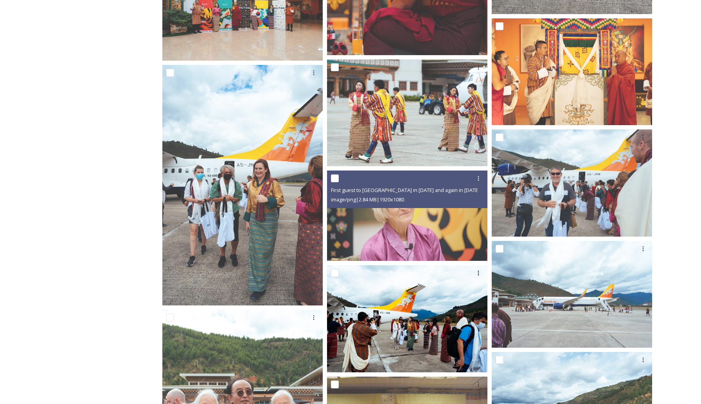
scroll to position [1051, 0]
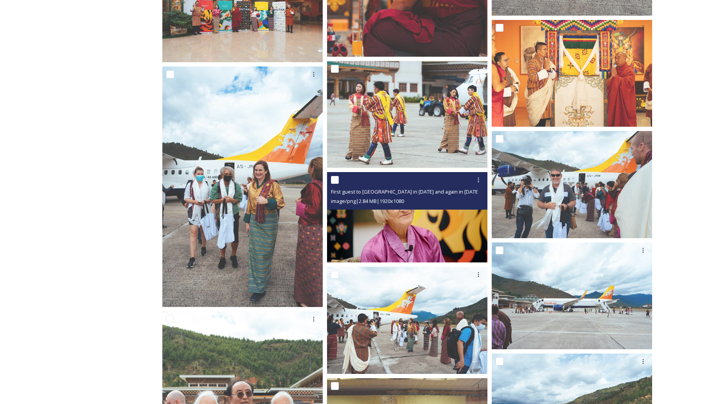
click at [420, 222] on img at bounding box center [407, 217] width 160 height 90
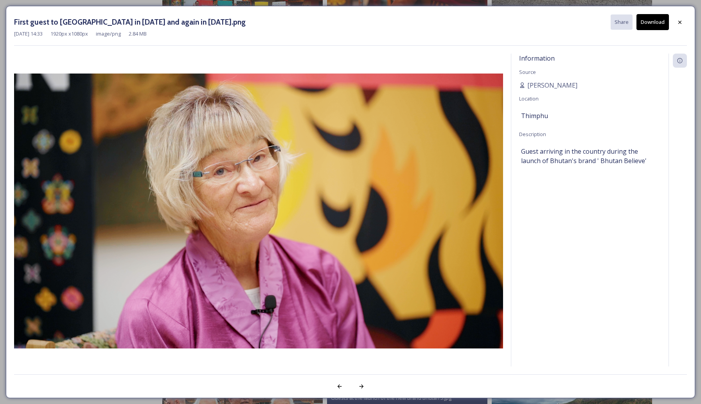
click at [647, 24] on button "Download" at bounding box center [653, 22] width 32 height 16
click at [679, 20] on icon at bounding box center [680, 22] width 6 height 6
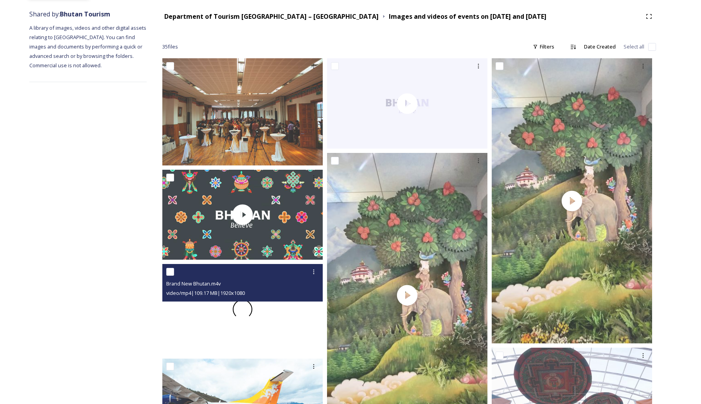
scroll to position [0, 0]
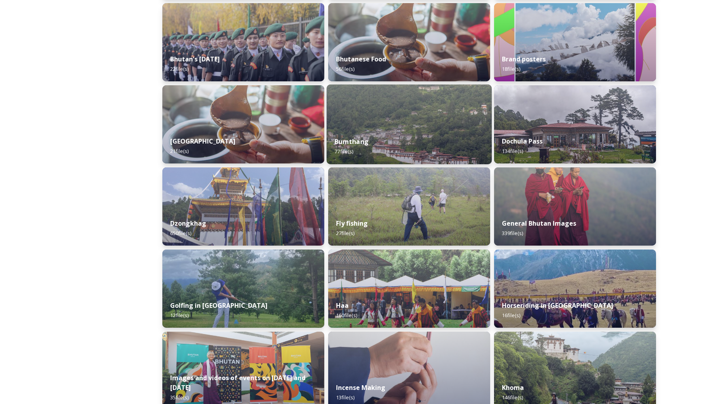
scroll to position [306, 0]
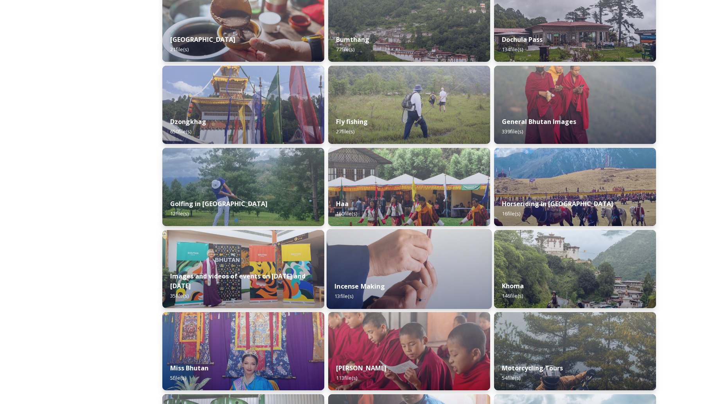
click at [406, 278] on div "Incense Making 13 file(s)" at bounding box center [409, 292] width 165 height 36
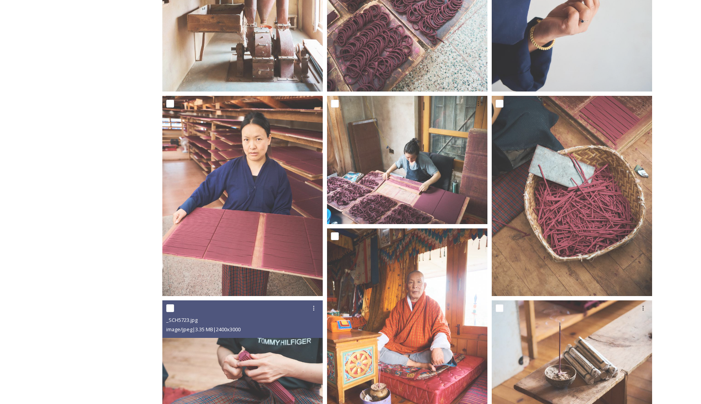
scroll to position [256, 0]
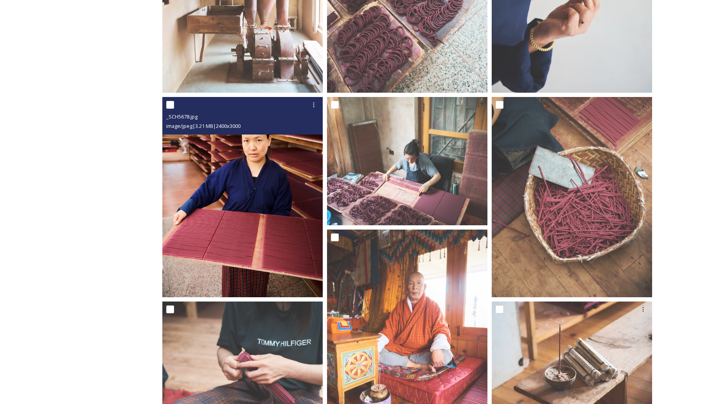
click at [260, 247] on img at bounding box center [242, 197] width 160 height 201
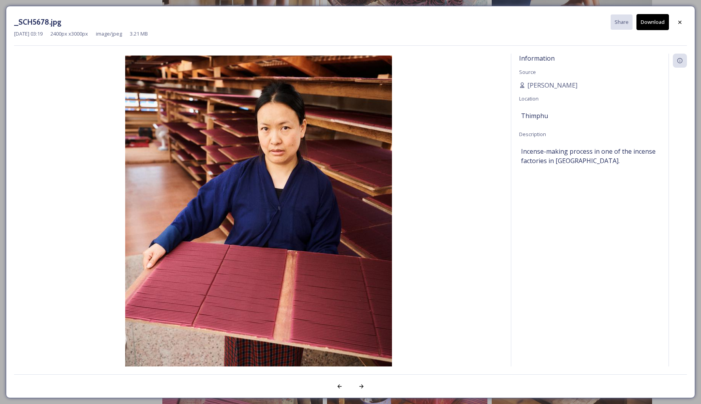
click at [652, 20] on button "Download" at bounding box center [653, 22] width 32 height 16
click at [681, 24] on icon at bounding box center [680, 22] width 6 height 6
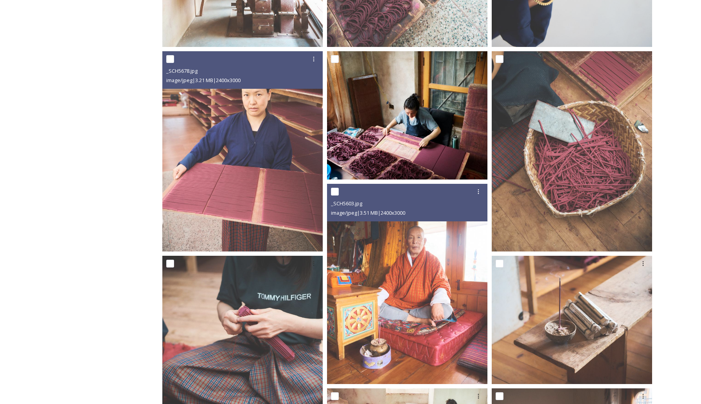
scroll to position [0, 0]
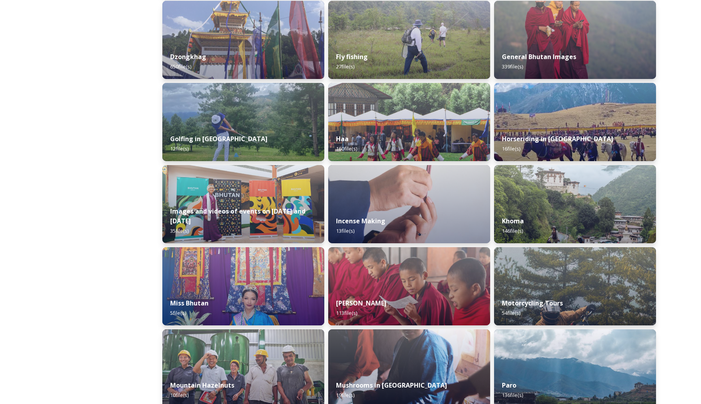
scroll to position [379, 0]
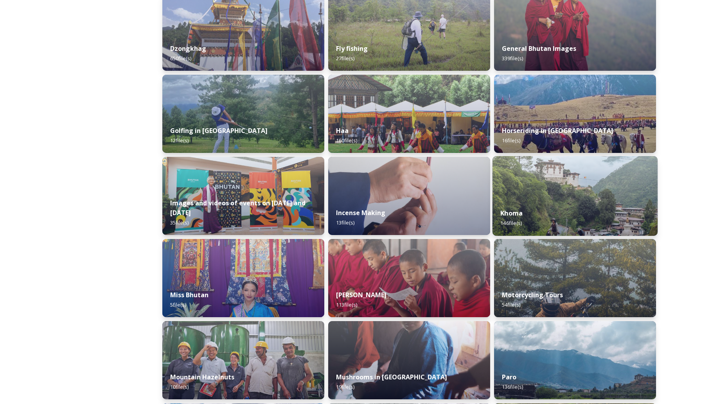
click at [547, 191] on img at bounding box center [575, 196] width 165 height 80
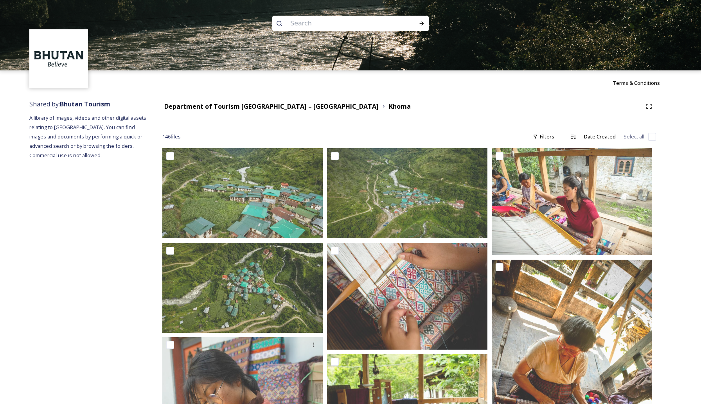
click at [485, 88] on div "Terms & Conditions" at bounding box center [350, 82] width 701 height 25
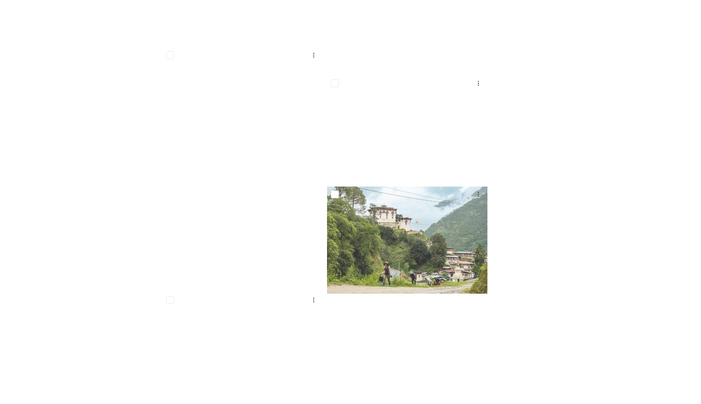
scroll to position [7415, 0]
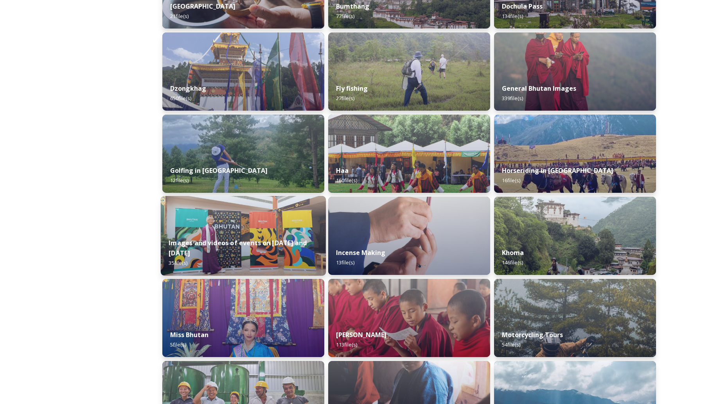
scroll to position [340, 0]
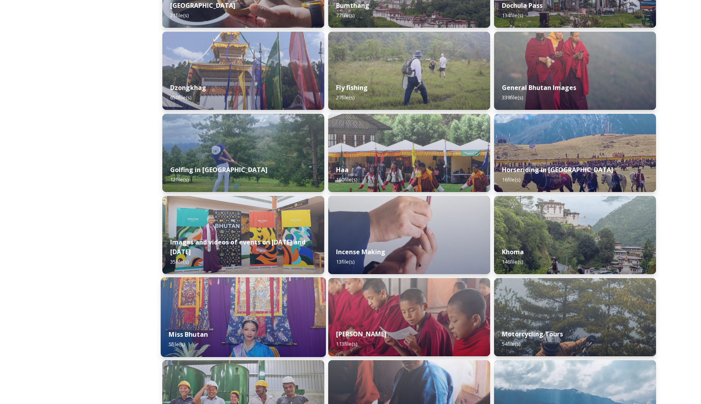
click at [262, 323] on div "Miss Bhutan 5 file(s)" at bounding box center [243, 340] width 165 height 36
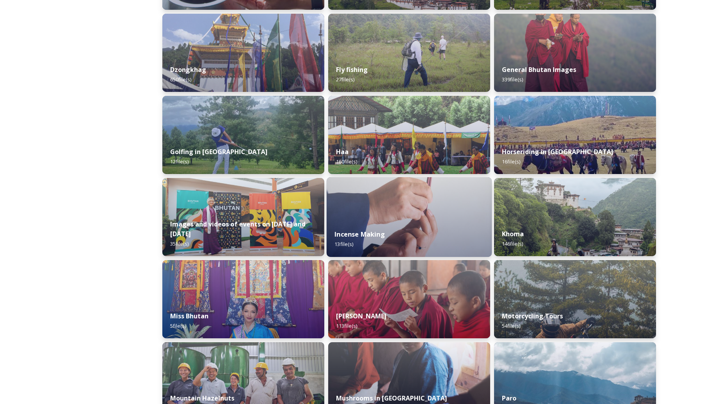
scroll to position [370, 0]
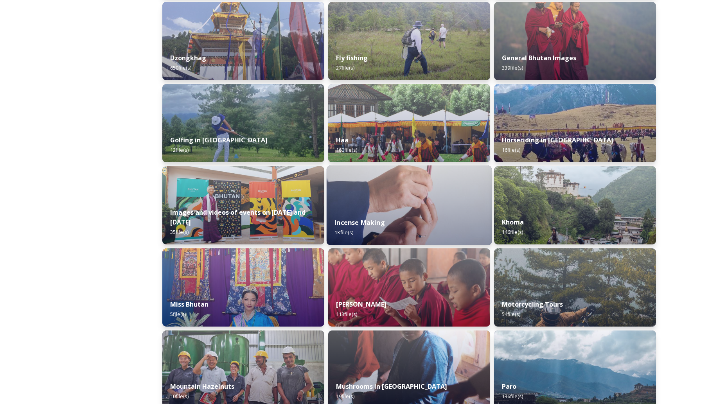
click at [372, 285] on img at bounding box center [409, 288] width 162 height 78
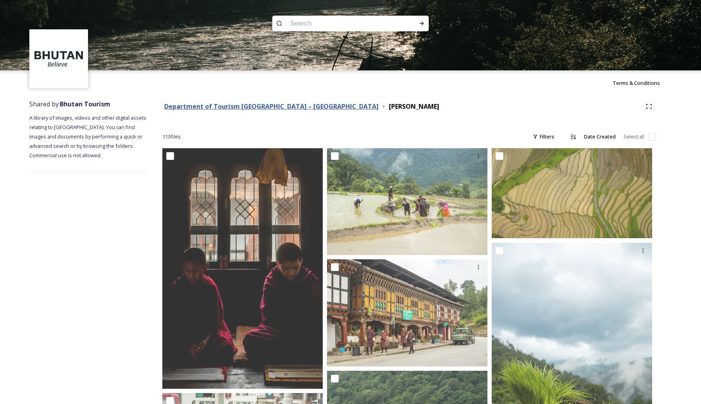
click at [187, 108] on strong "Department of Tourism [GEOGRAPHIC_DATA] – [GEOGRAPHIC_DATA]" at bounding box center [271, 106] width 214 height 9
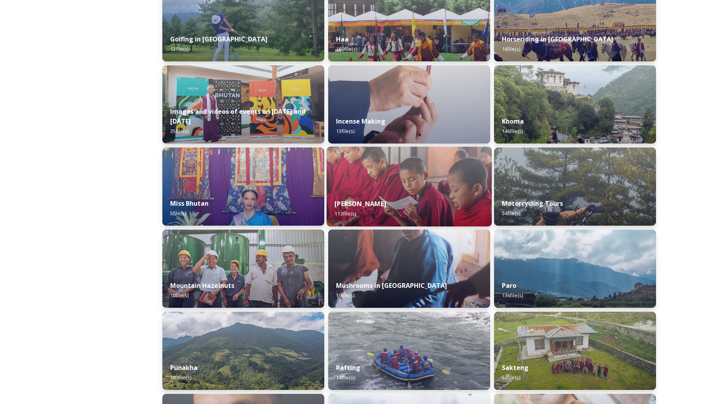
scroll to position [490, 0]
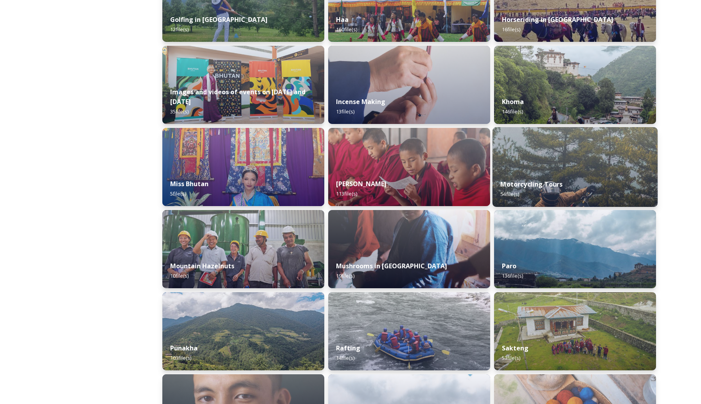
click at [568, 173] on div "Motorcycling Tours 54 file(s)" at bounding box center [575, 189] width 165 height 36
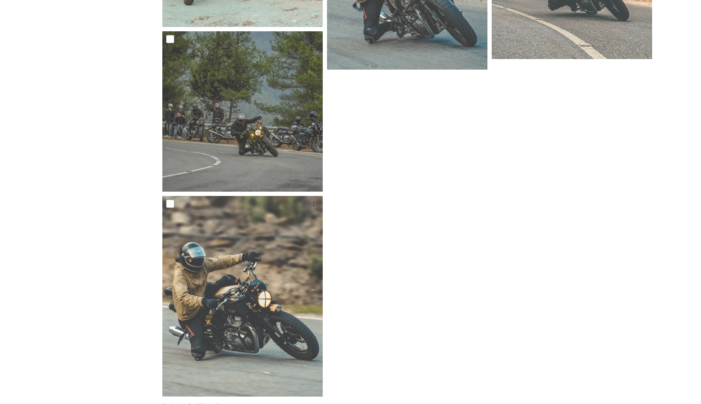
scroll to position [3492, 0]
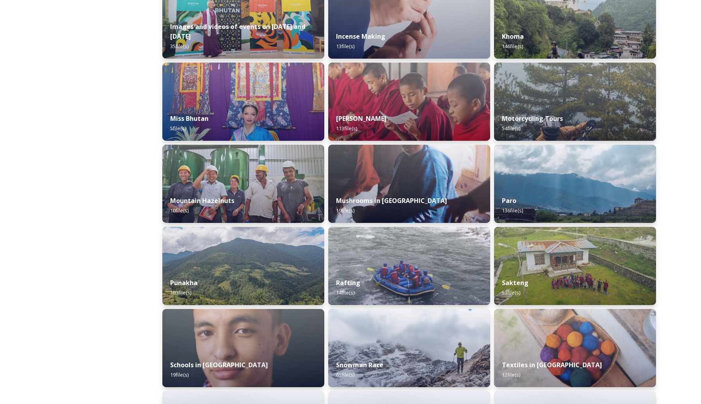
scroll to position [579, 0]
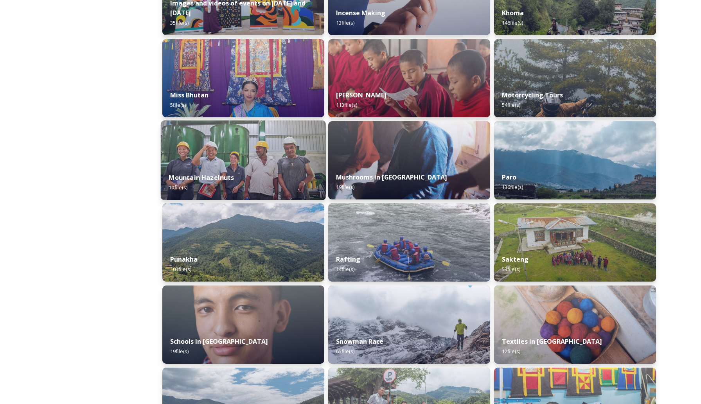
click at [237, 172] on div "Mountain Hazelnuts 10 file(s)" at bounding box center [243, 183] width 165 height 36
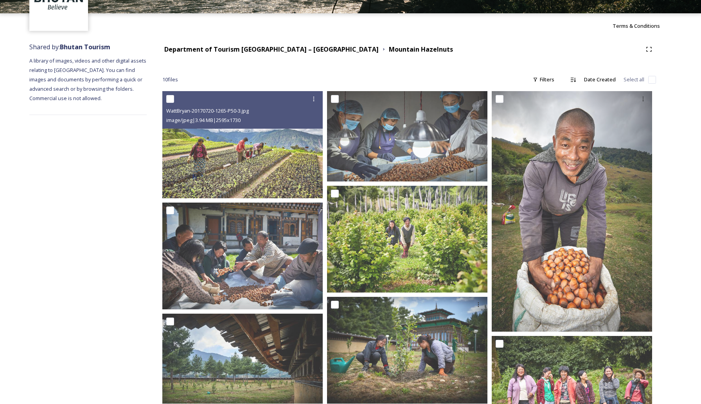
scroll to position [58, 0]
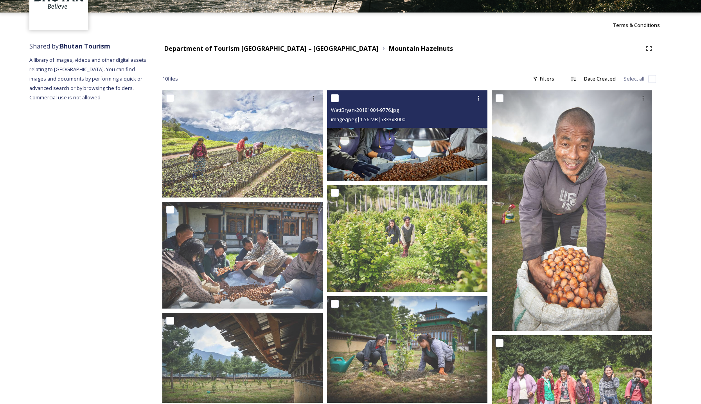
click at [402, 139] on img at bounding box center [407, 135] width 160 height 90
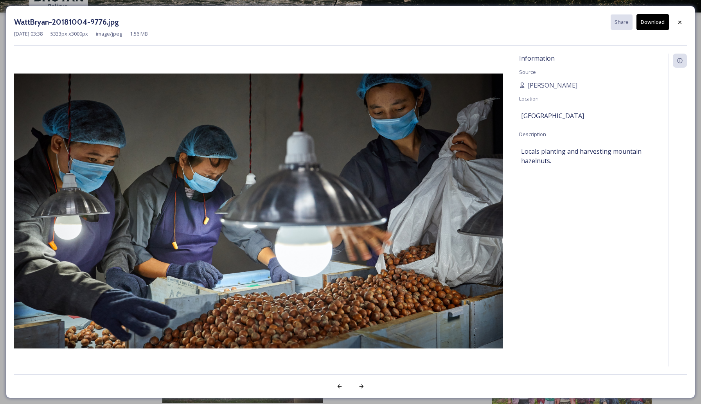
click at [648, 22] on button "Download" at bounding box center [653, 22] width 32 height 16
click at [417, 12] on div "WattBryan-20181004-9776.jpg Share Download [DATE] 03:38 5333 px x 3000 px image…" at bounding box center [351, 202] width 690 height 393
click at [681, 24] on icon at bounding box center [680, 22] width 6 height 6
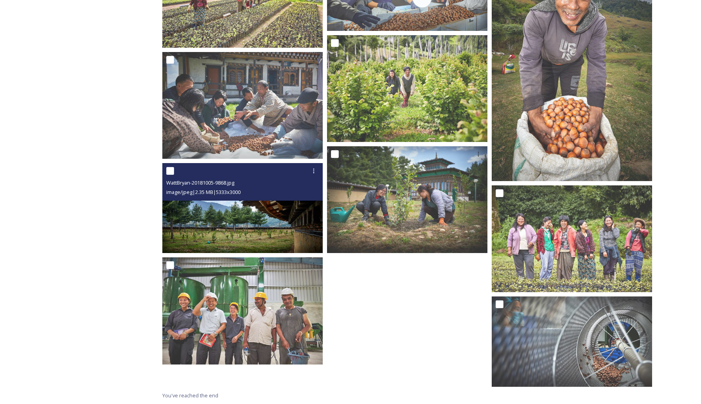
scroll to position [0, 0]
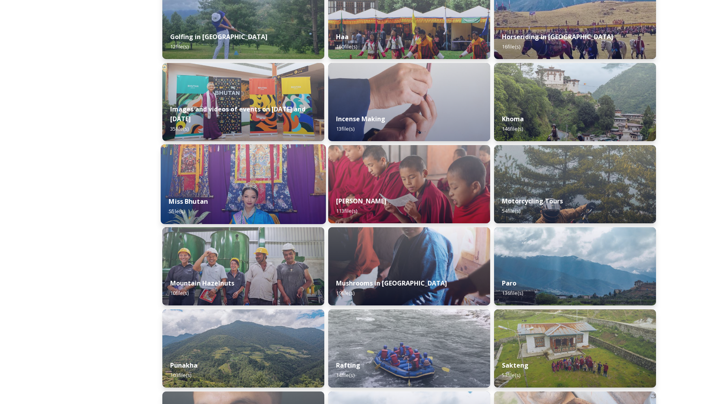
scroll to position [479, 0]
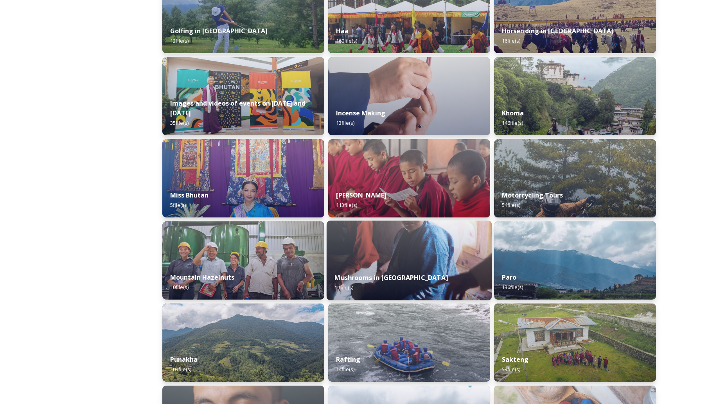
click at [395, 248] on img at bounding box center [409, 261] width 165 height 80
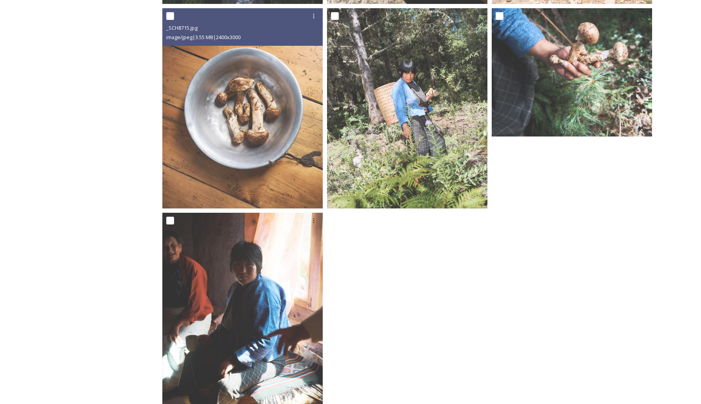
scroll to position [1191, 0]
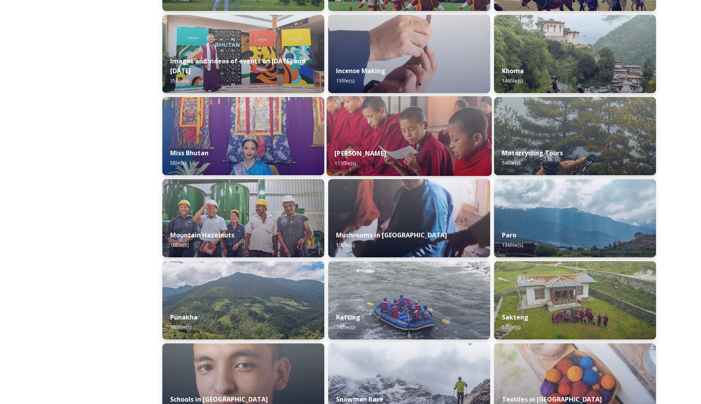
scroll to position [522, 0]
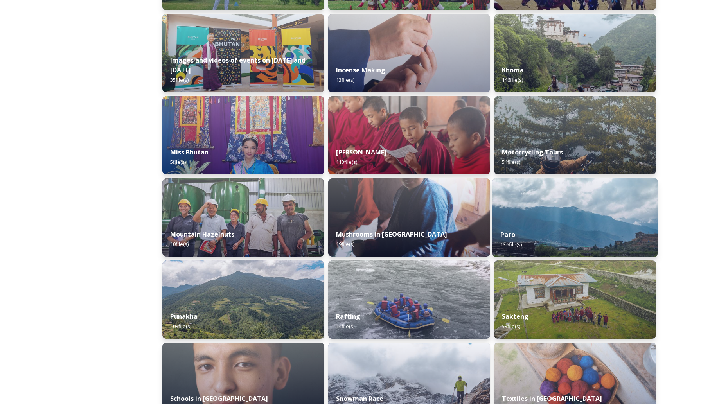
click at [540, 238] on div "Paro 136 file(s)" at bounding box center [575, 240] width 165 height 36
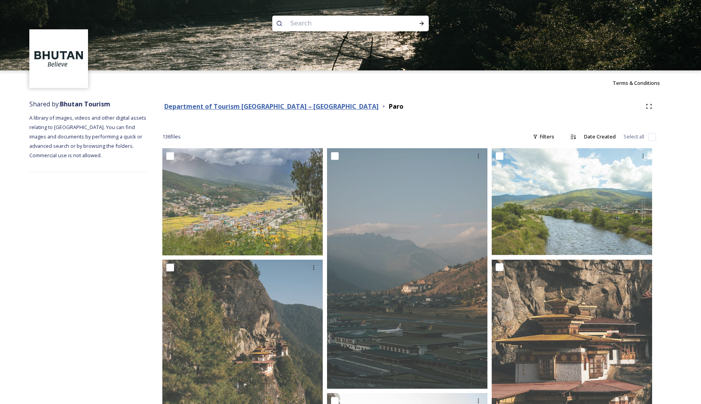
click at [267, 108] on strong "Department of Tourism [GEOGRAPHIC_DATA] – [GEOGRAPHIC_DATA]" at bounding box center [271, 106] width 214 height 9
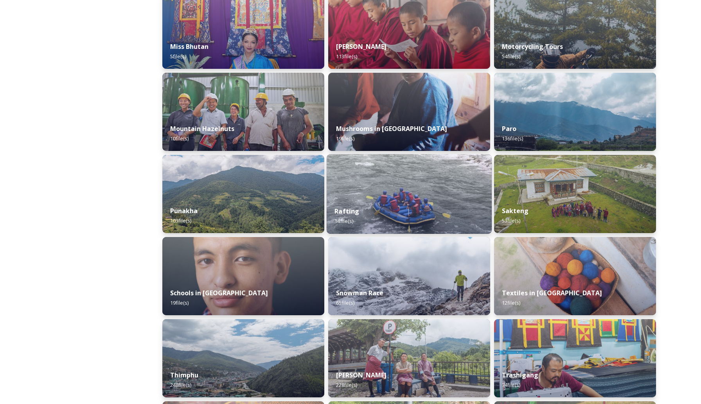
scroll to position [629, 0]
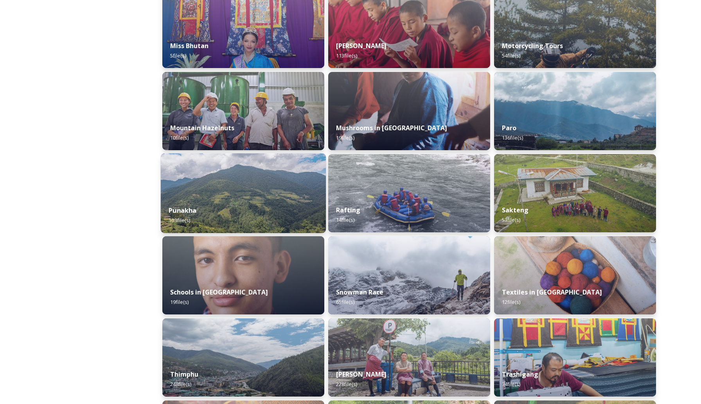
click at [235, 184] on img at bounding box center [243, 193] width 165 height 80
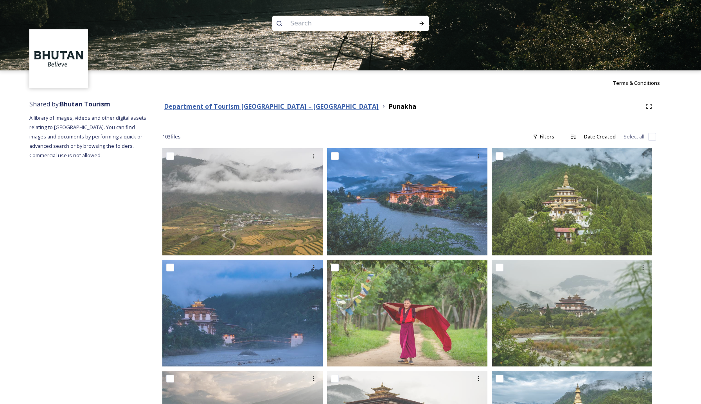
click at [243, 108] on strong "Department of Tourism [GEOGRAPHIC_DATA] – [GEOGRAPHIC_DATA]" at bounding box center [271, 106] width 214 height 9
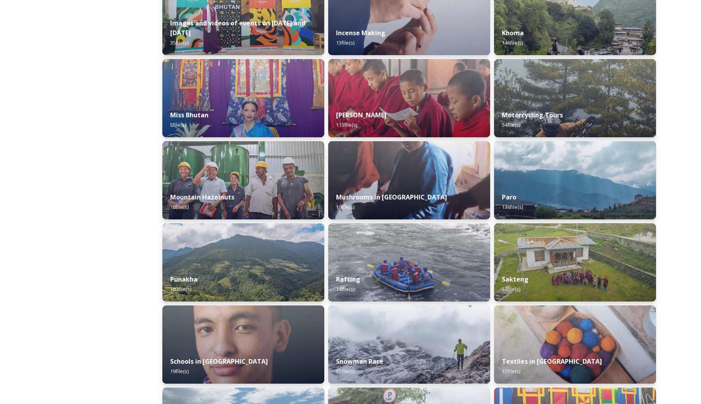
scroll to position [570, 0]
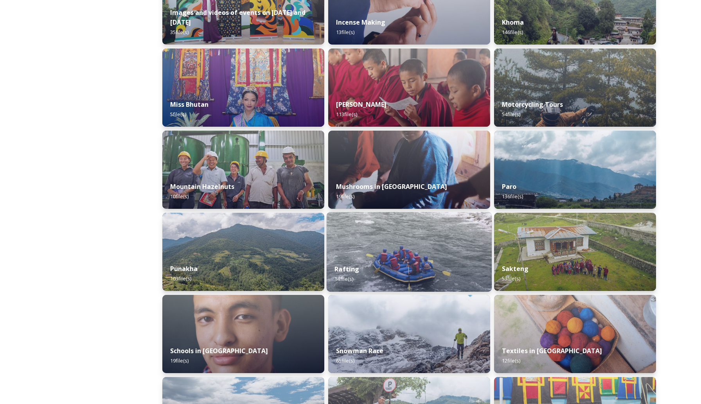
click at [394, 257] on div "Rafting 14 file(s)" at bounding box center [409, 274] width 165 height 36
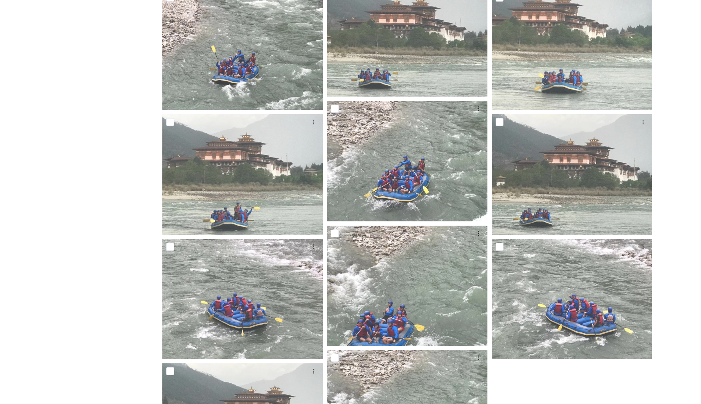
scroll to position [380, 0]
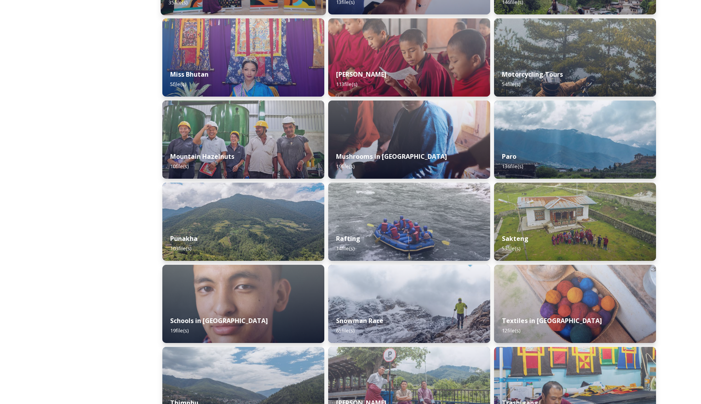
scroll to position [611, 0]
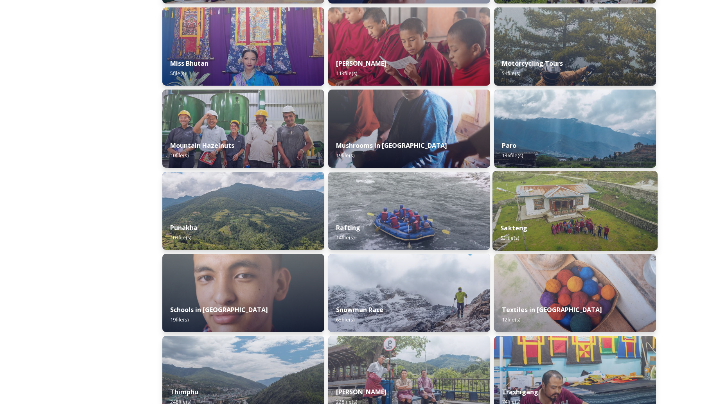
click at [553, 202] on img at bounding box center [575, 211] width 165 height 80
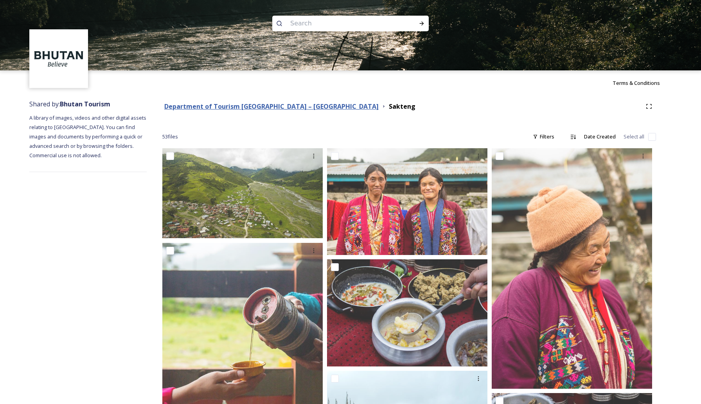
click at [236, 104] on strong "Department of Tourism [GEOGRAPHIC_DATA] – [GEOGRAPHIC_DATA]" at bounding box center [271, 106] width 214 height 9
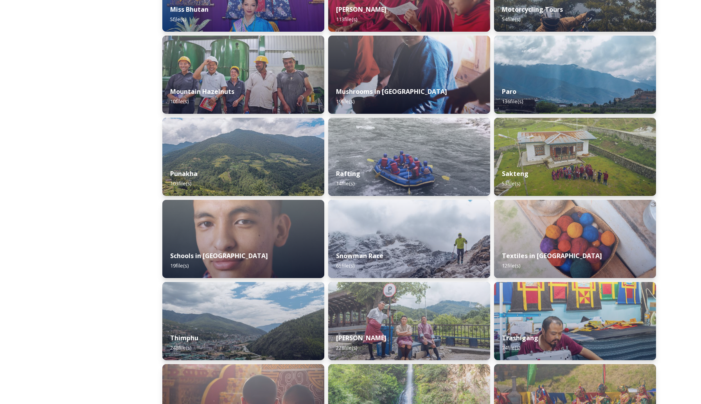
scroll to position [665, 0]
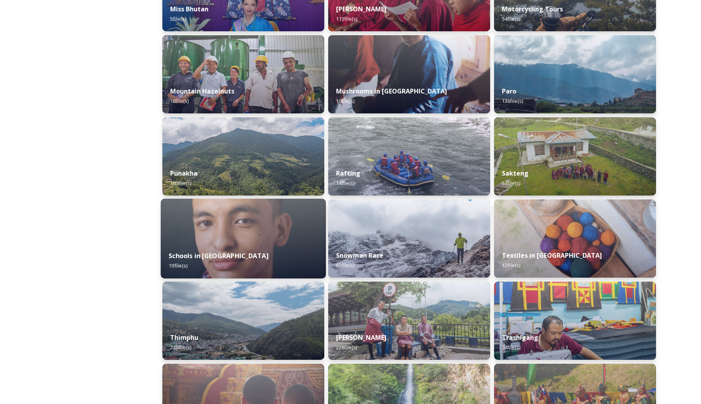
click at [279, 243] on img at bounding box center [243, 239] width 165 height 80
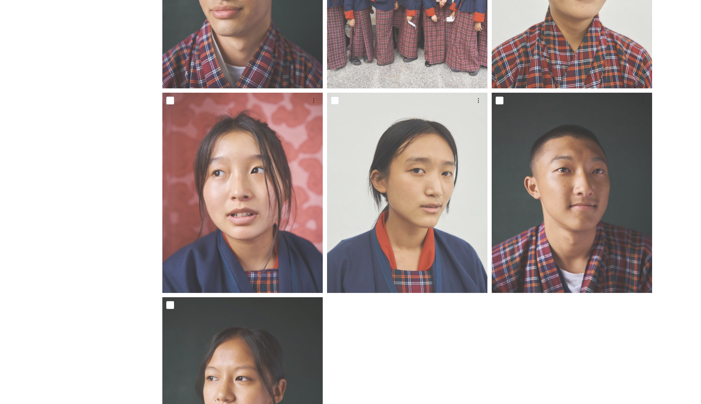
scroll to position [1191, 0]
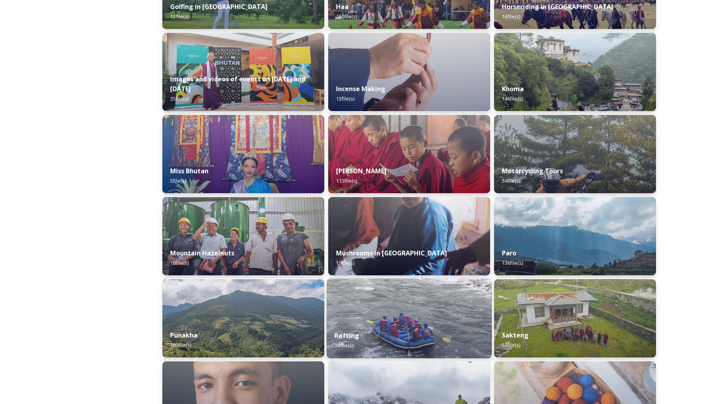
scroll to position [667, 0]
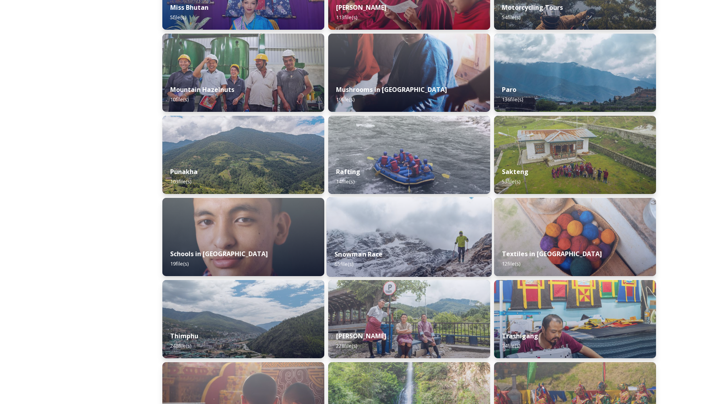
click at [373, 241] on img at bounding box center [409, 237] width 165 height 80
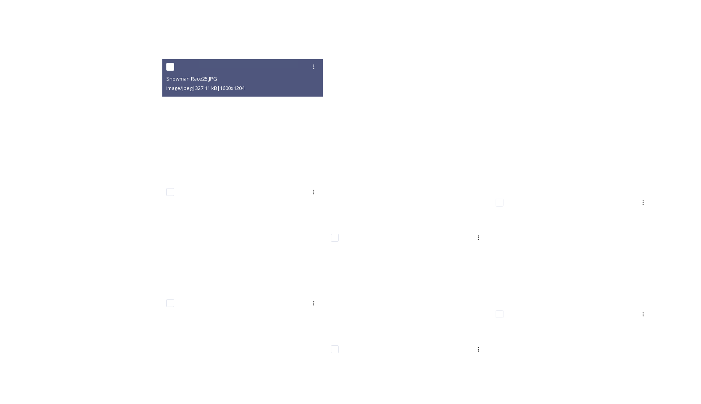
scroll to position [1777, 0]
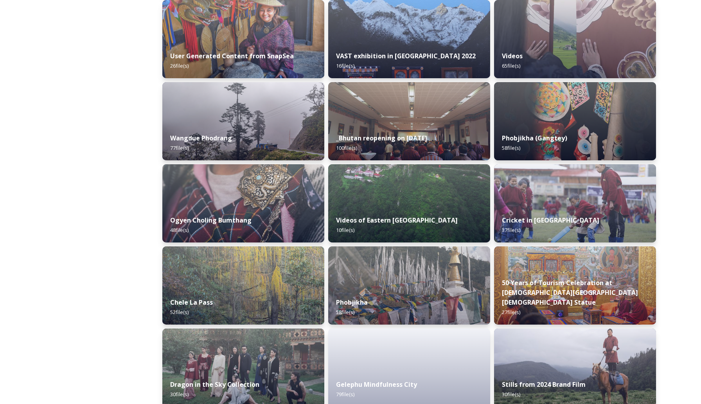
scroll to position [1204, 0]
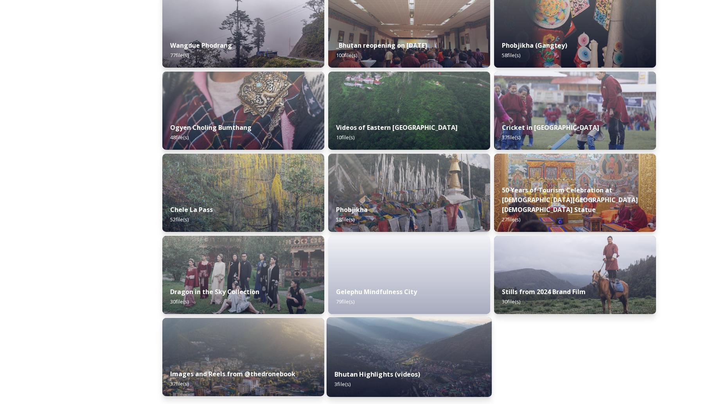
click at [378, 355] on img at bounding box center [409, 357] width 165 height 80
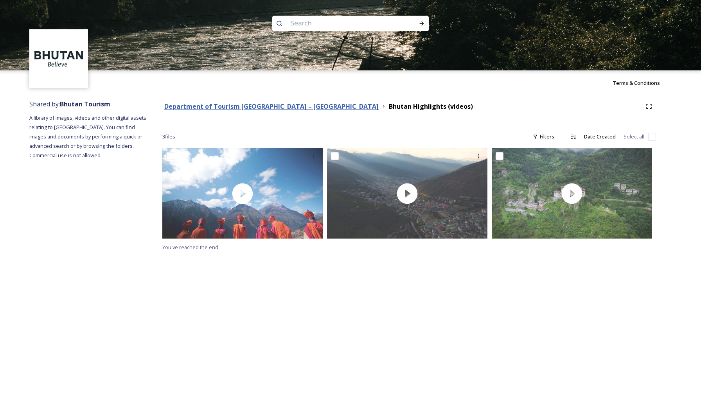
click at [186, 104] on strong "Department of Tourism [GEOGRAPHIC_DATA] – [GEOGRAPHIC_DATA]" at bounding box center [271, 106] width 214 height 9
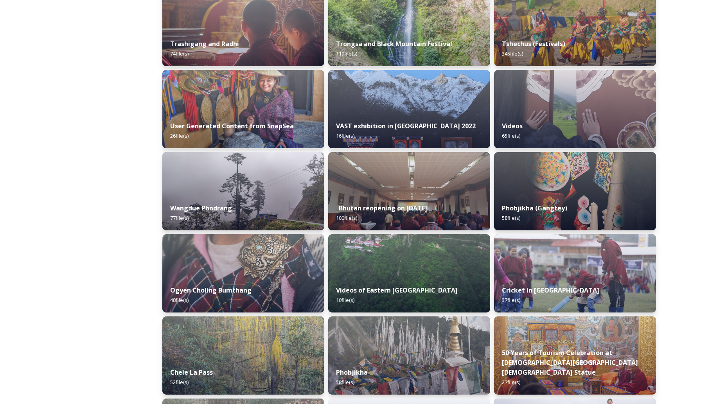
scroll to position [1204, 0]
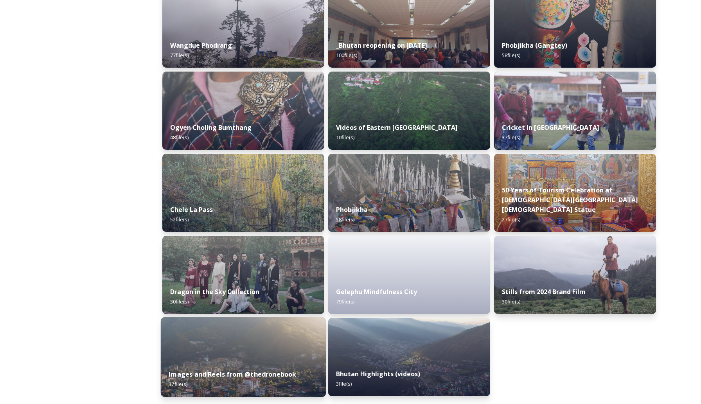
click at [280, 368] on div "Images and Reels from @thedronebook 37 file(s)" at bounding box center [243, 380] width 165 height 36
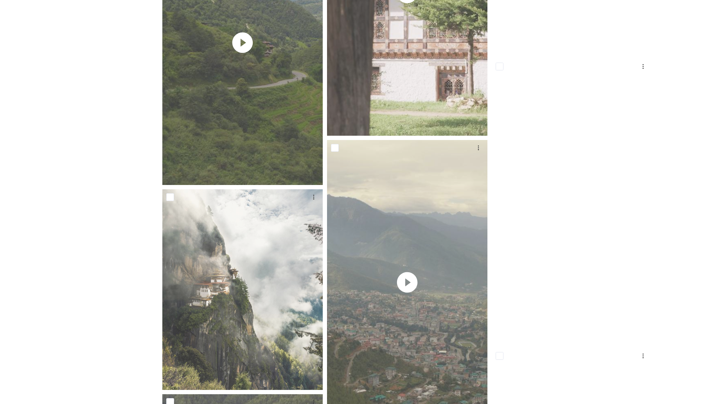
scroll to position [1627, 0]
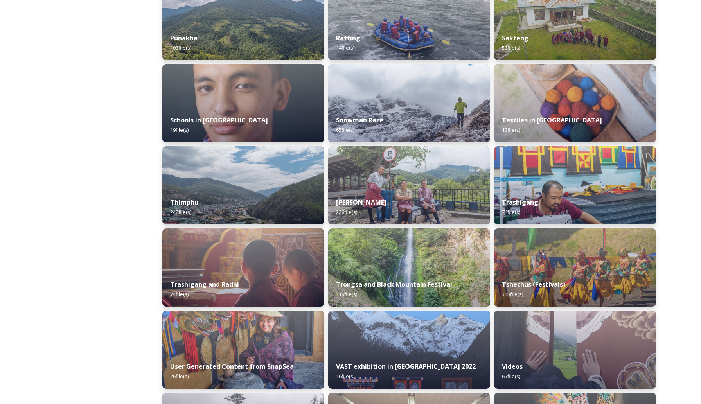
scroll to position [1204, 0]
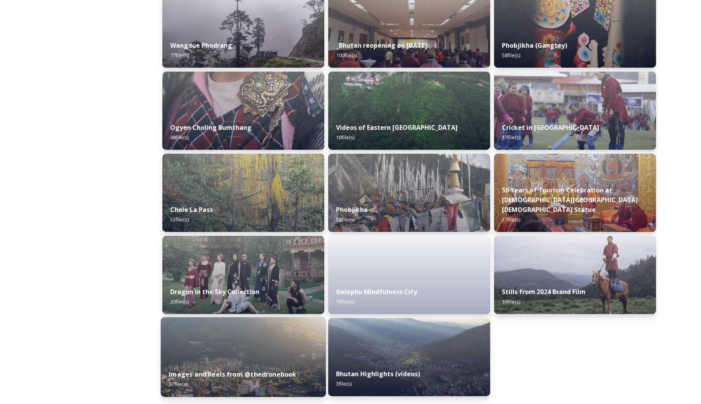
click at [283, 337] on img at bounding box center [243, 357] width 165 height 80
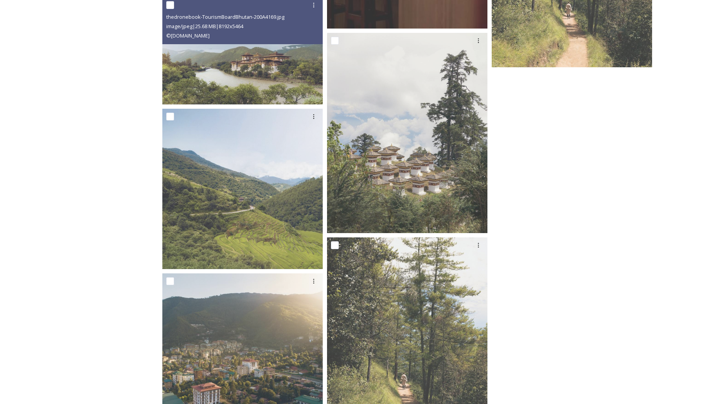
scroll to position [2679, 0]
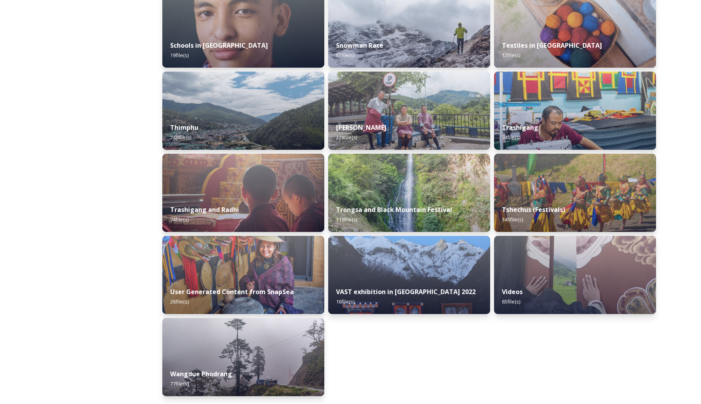
scroll to position [1204, 0]
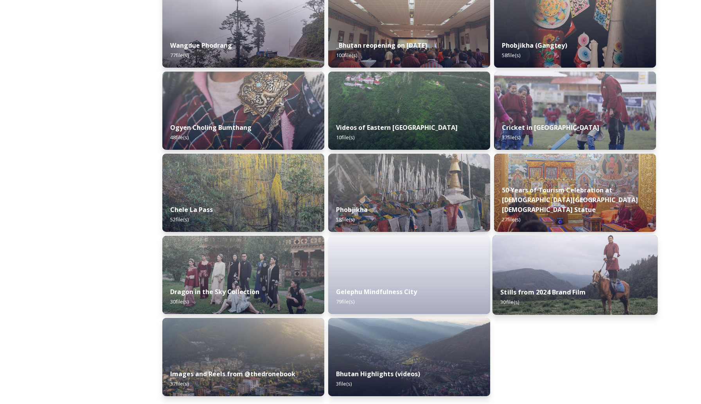
click at [548, 270] on img at bounding box center [575, 275] width 165 height 80
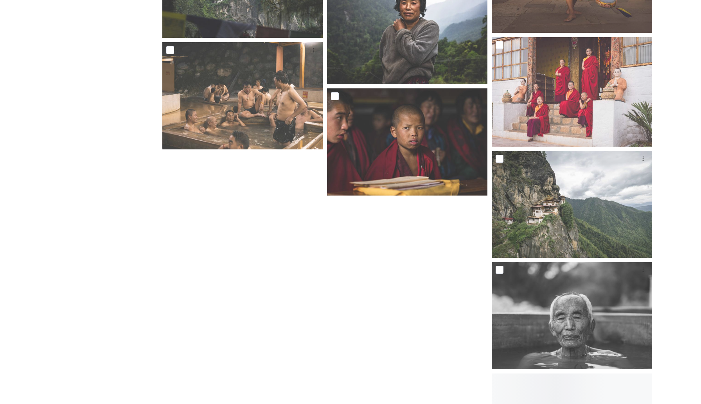
scroll to position [1156, 0]
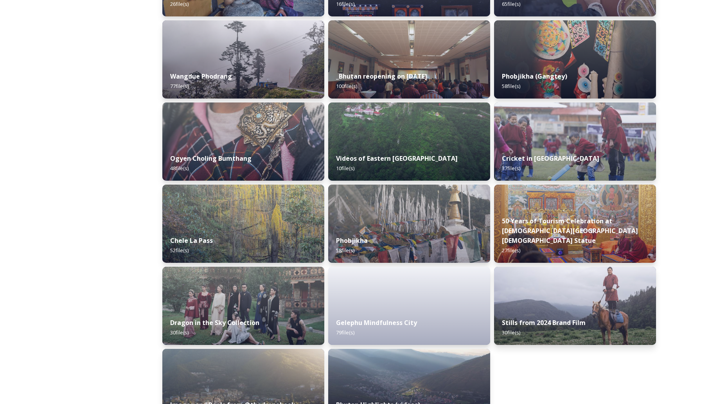
scroll to position [1173, 0]
click at [447, 321] on div "Gelephu Mindfulness City 79 file(s)" at bounding box center [409, 329] width 165 height 36
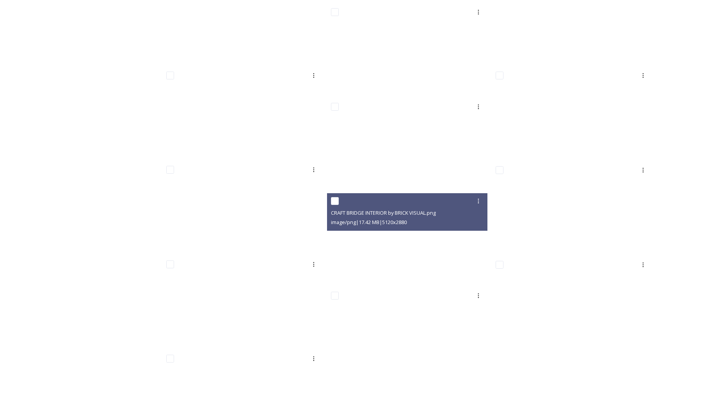
scroll to position [2310, 0]
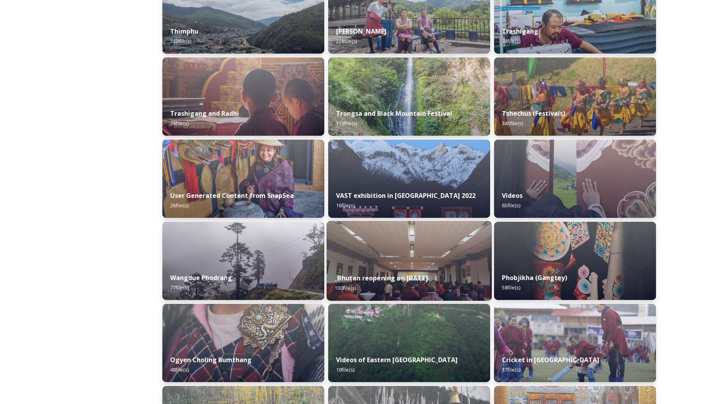
scroll to position [1204, 0]
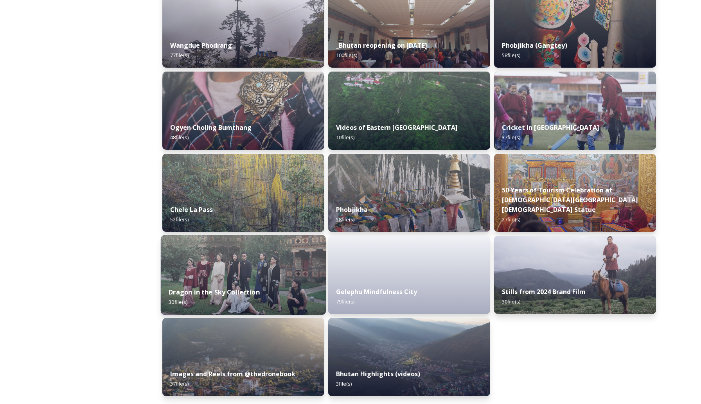
click at [261, 263] on img at bounding box center [243, 275] width 165 height 80
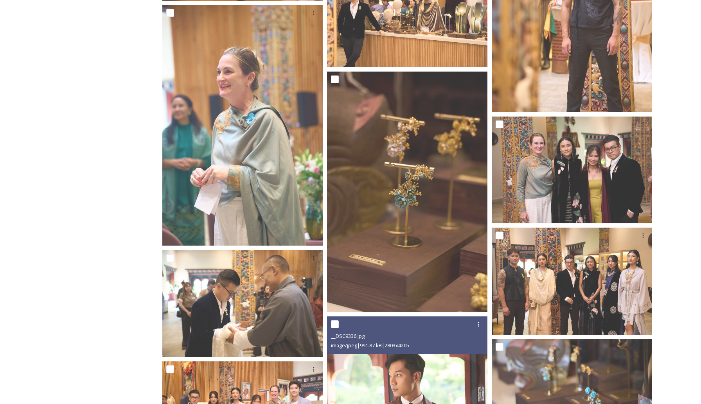
scroll to position [743, 0]
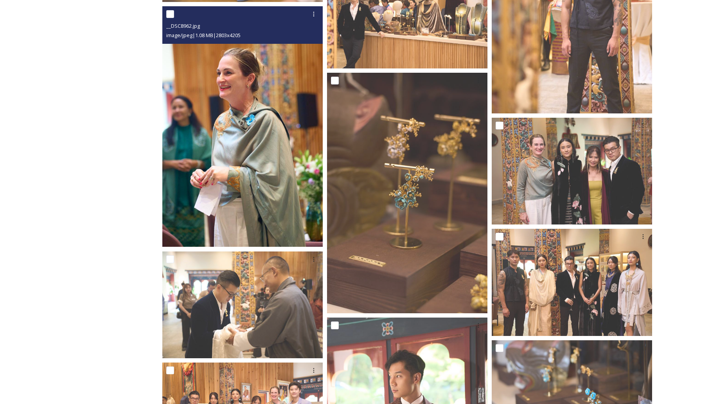
click at [290, 201] on img at bounding box center [242, 126] width 160 height 241
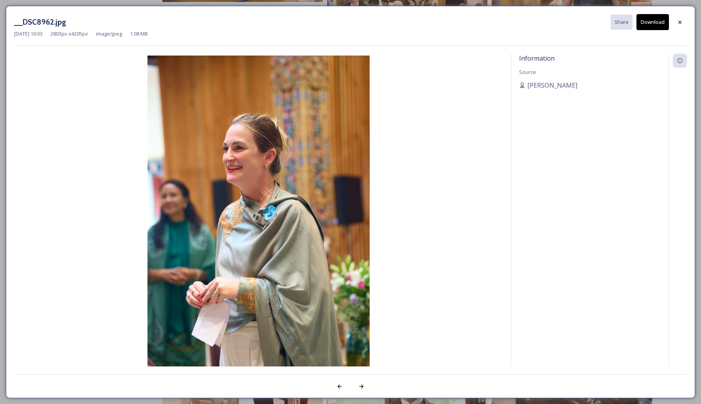
click at [652, 20] on button "Download" at bounding box center [653, 22] width 32 height 16
click at [643, 22] on button "Download" at bounding box center [653, 22] width 32 height 16
click at [680, 20] on icon at bounding box center [680, 22] width 6 height 6
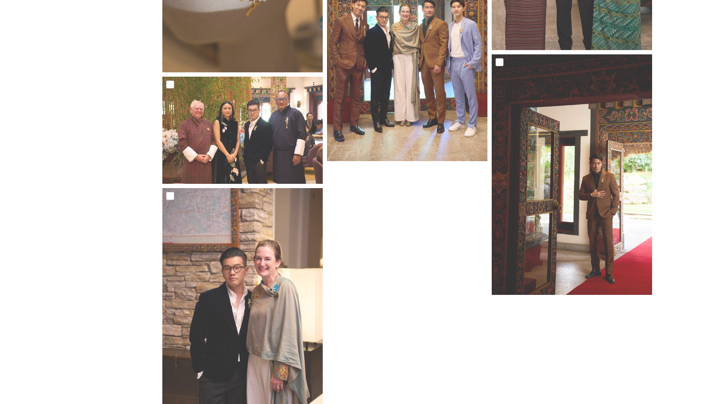
scroll to position [1672, 0]
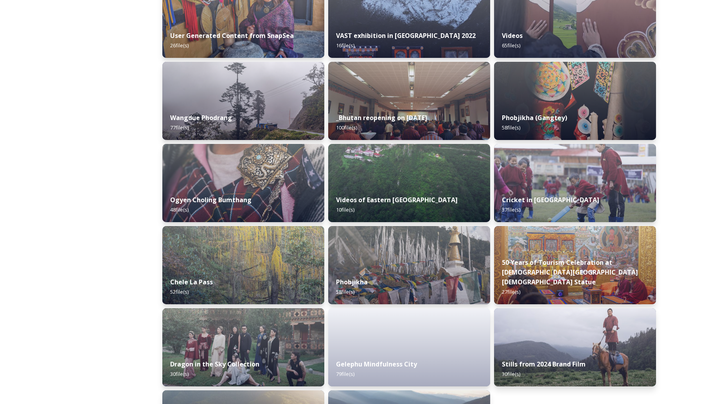
scroll to position [1204, 0]
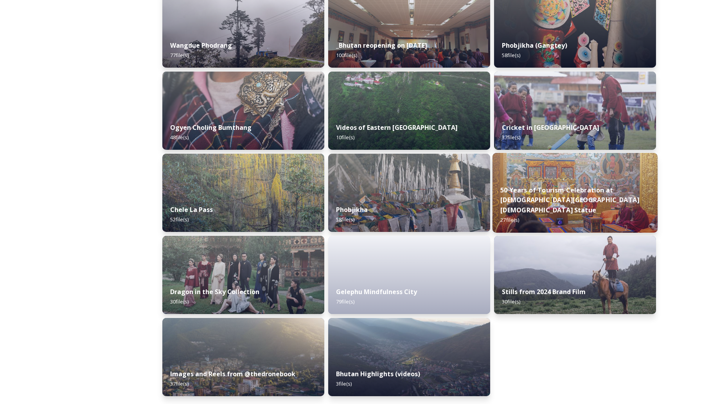
click at [530, 195] on div "50 Years of Tourism Celebration at [DEMOGRAPHIC_DATA][GEOGRAPHIC_DATA] Statue 2…" at bounding box center [575, 205] width 165 height 56
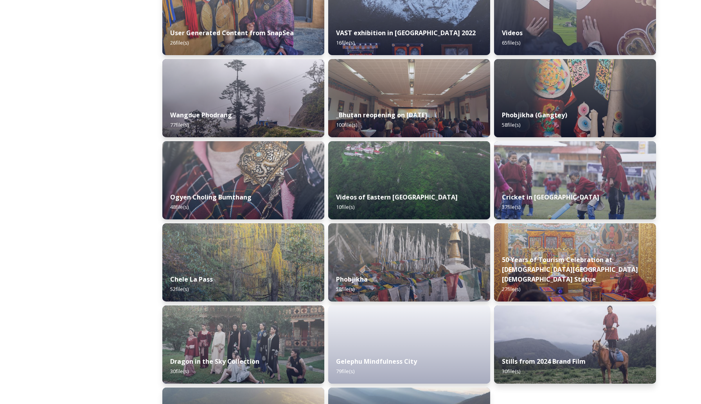
scroll to position [1204, 0]
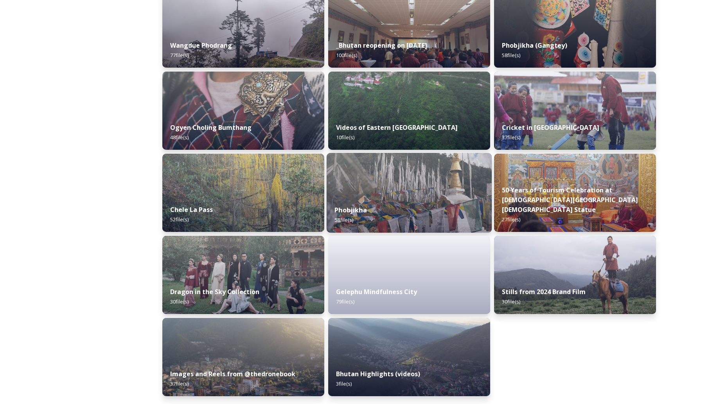
click at [421, 189] on img at bounding box center [409, 193] width 165 height 80
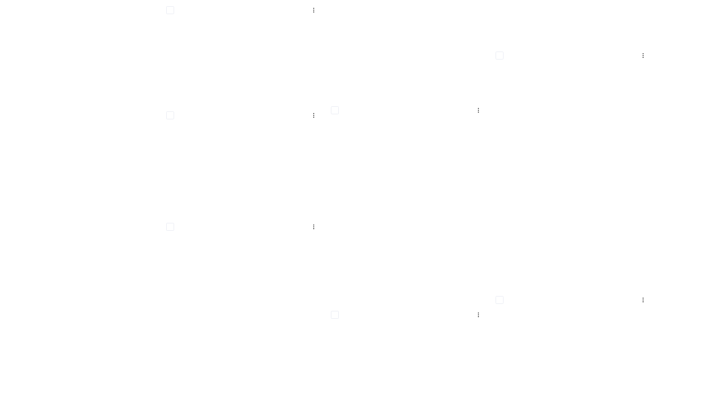
scroll to position [2458, 0]
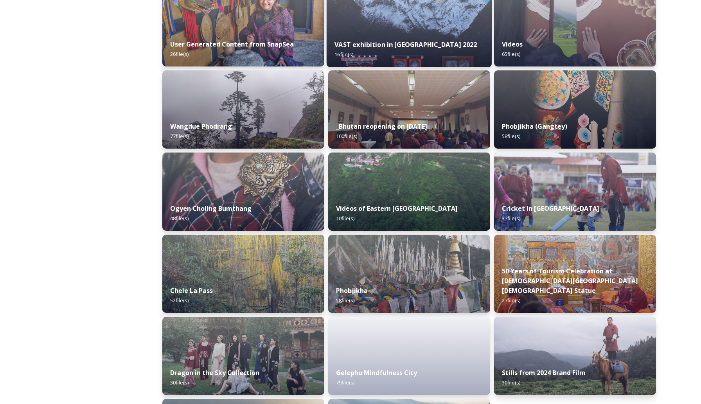
scroll to position [1123, 0]
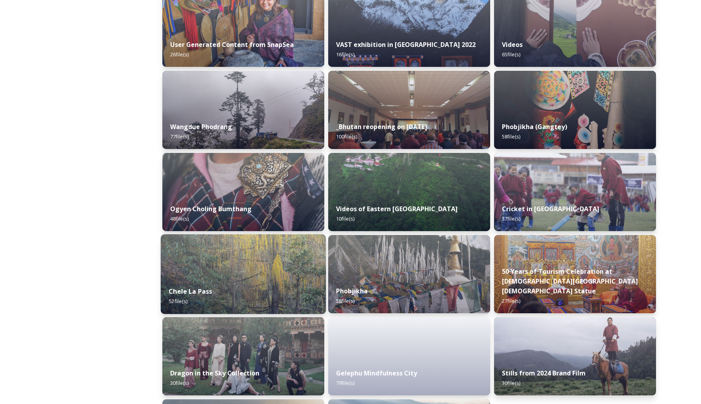
click at [287, 258] on img at bounding box center [243, 274] width 165 height 80
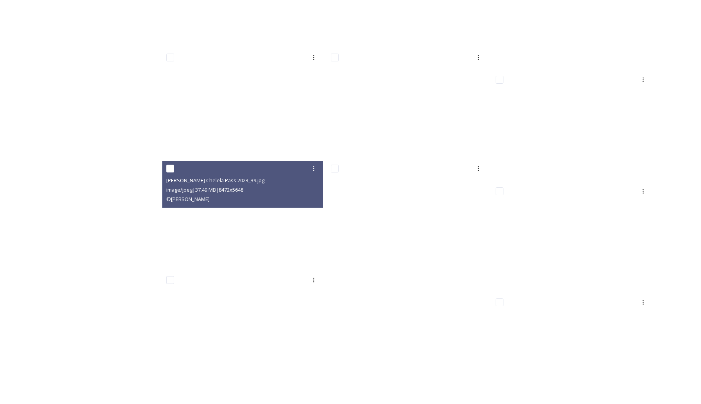
scroll to position [1782, 0]
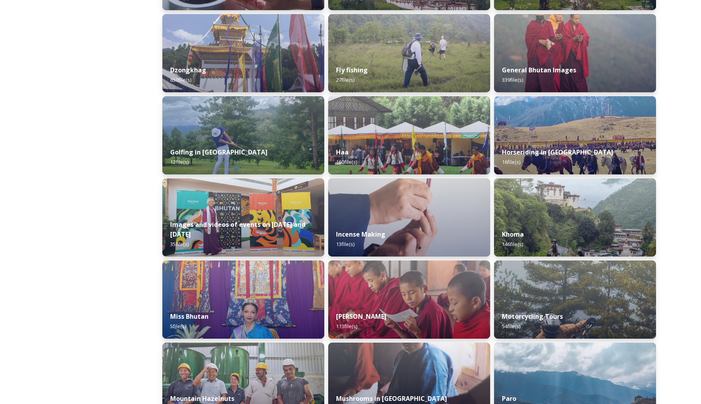
scroll to position [359, 0]
